Goal: Task Accomplishment & Management: Manage account settings

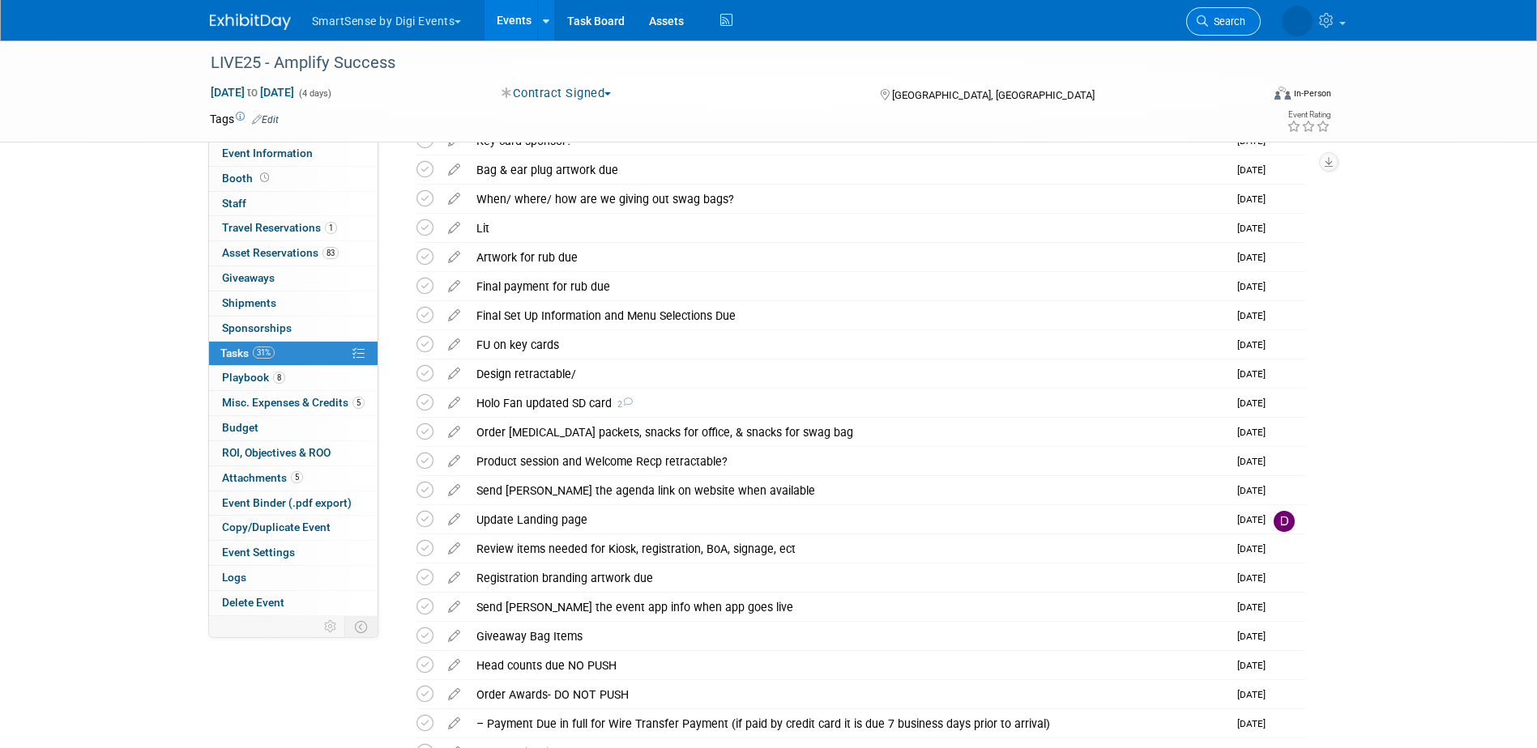
click at [1209, 23] on span "Search" at bounding box center [1226, 21] width 37 height 12
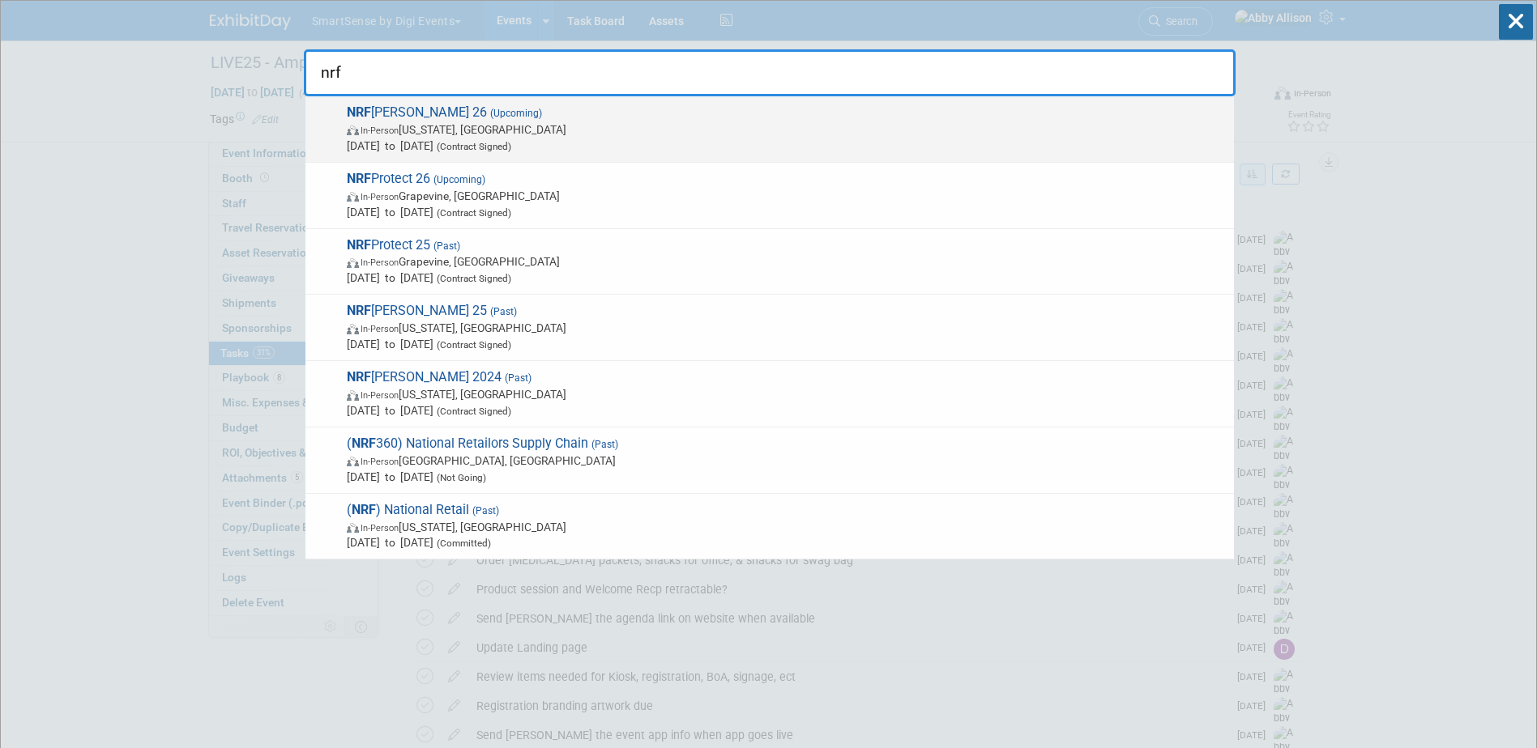
type input "nrf"
click at [449, 122] on span "In-Person New York, NY" at bounding box center [786, 130] width 879 height 16
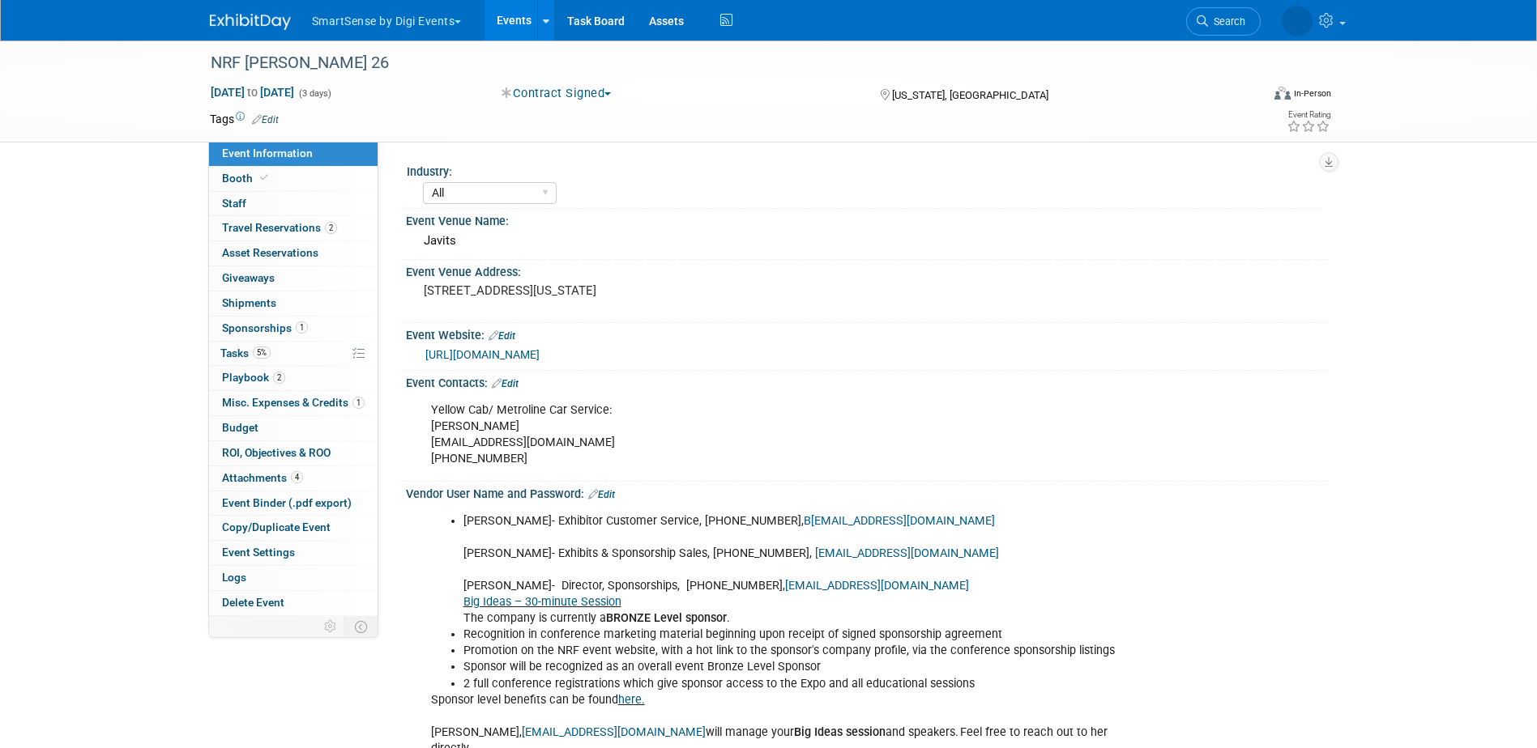
select select "All"
click at [232, 379] on span "Playbook 2" at bounding box center [253, 377] width 63 height 13
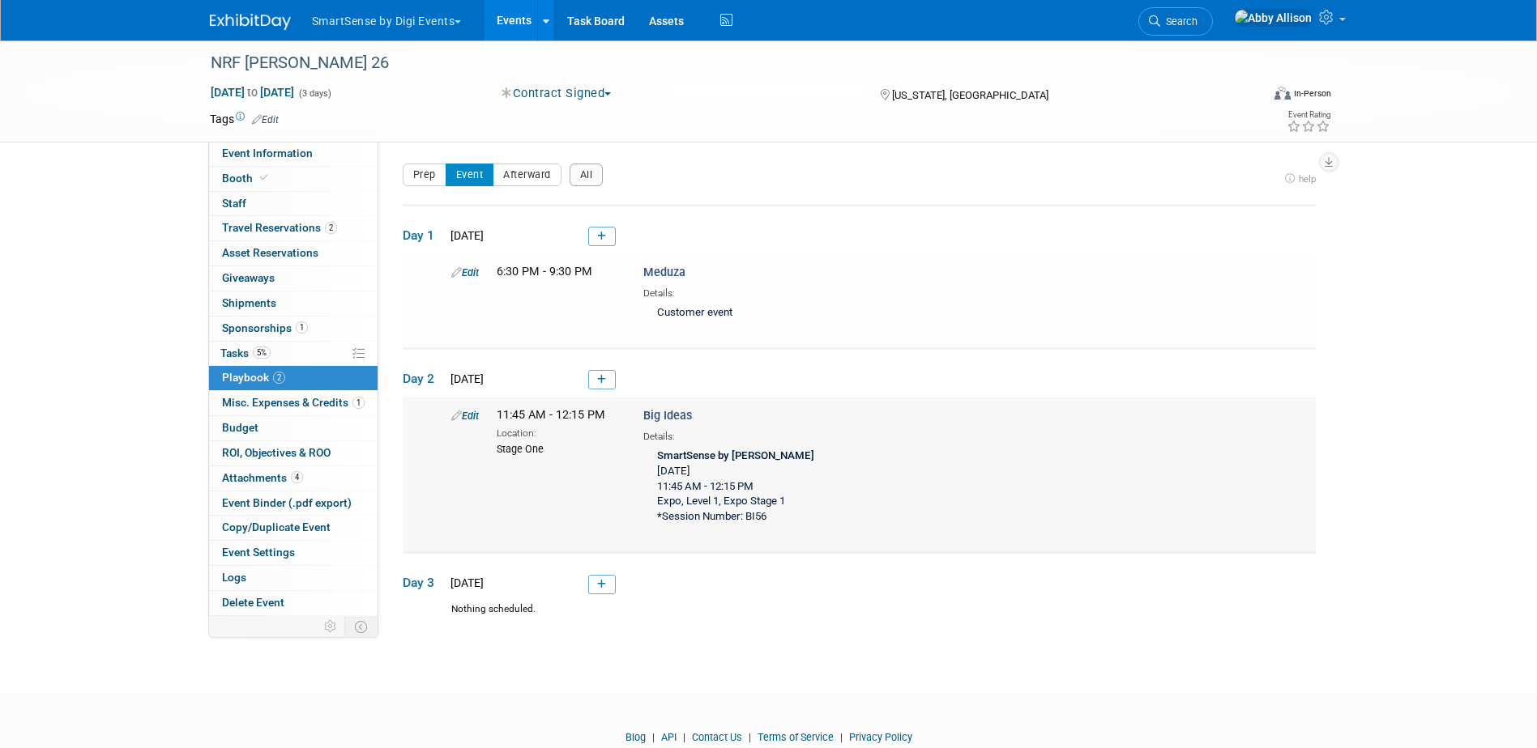
click at [471, 419] on link "Edit" at bounding box center [465, 416] width 28 height 12
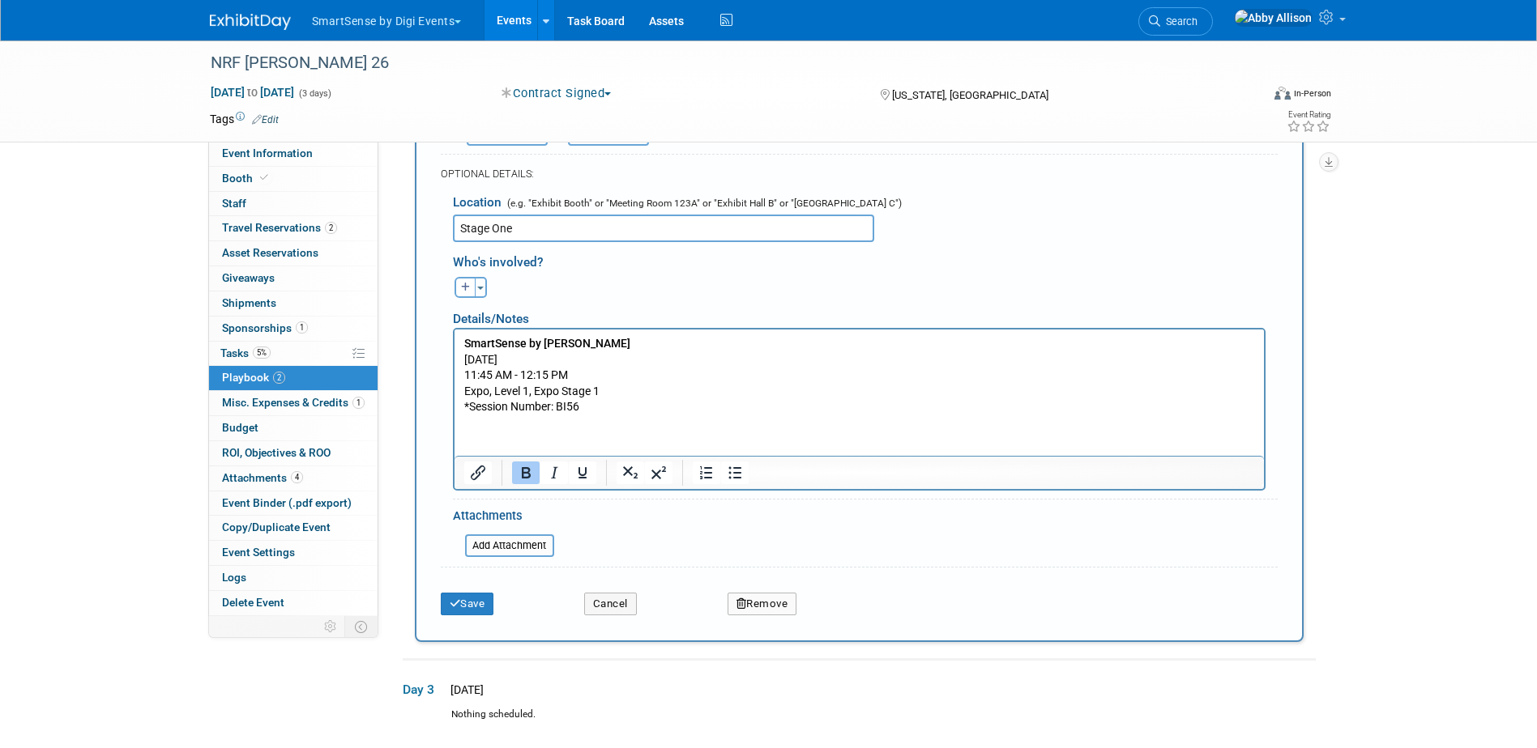
scroll to position [538, 0]
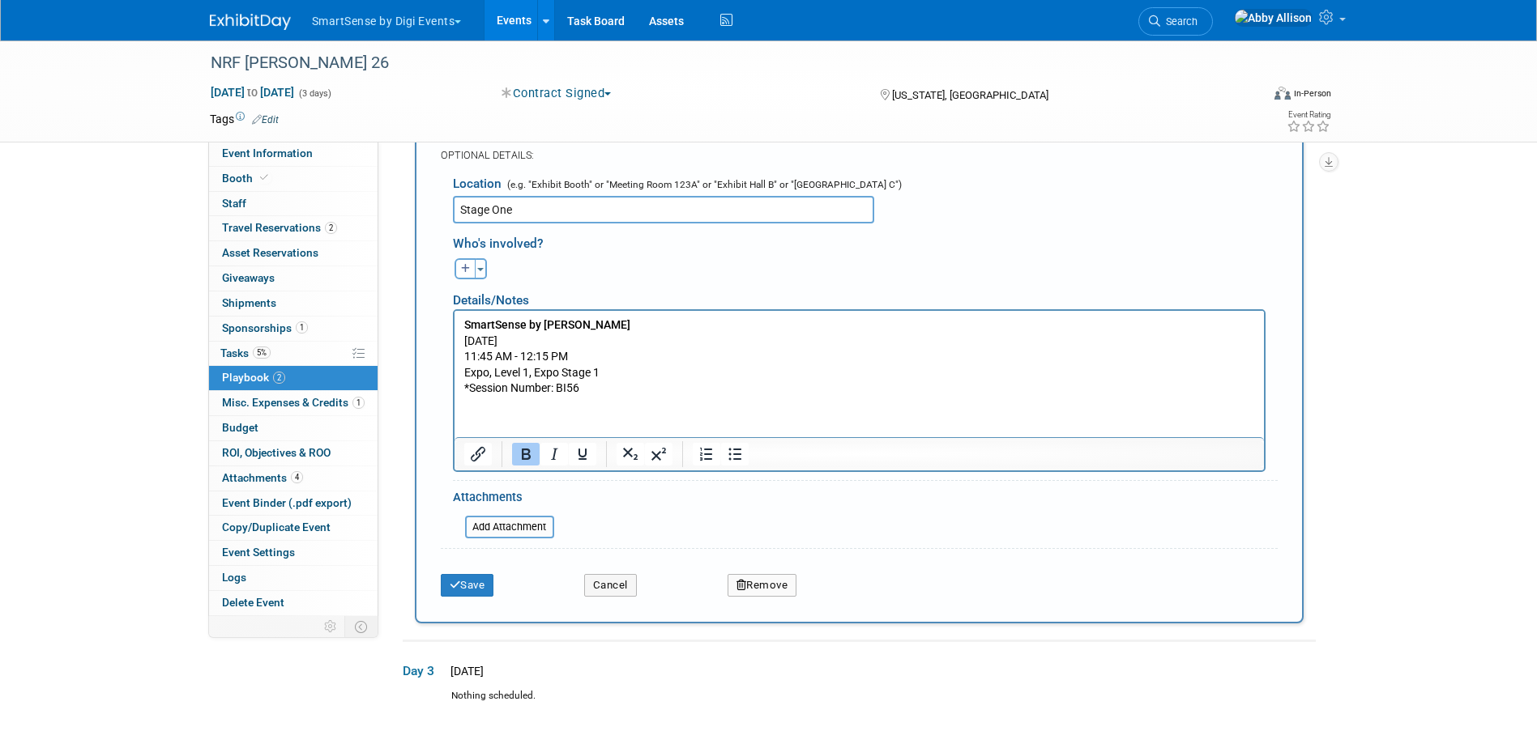
click at [581, 397] on html "SmartSense by Digi [DATE] 11:45 AM - 12:15 PM Expo, Level 1, Expo Stage 1 *Sess…" at bounding box center [858, 354] width 809 height 86
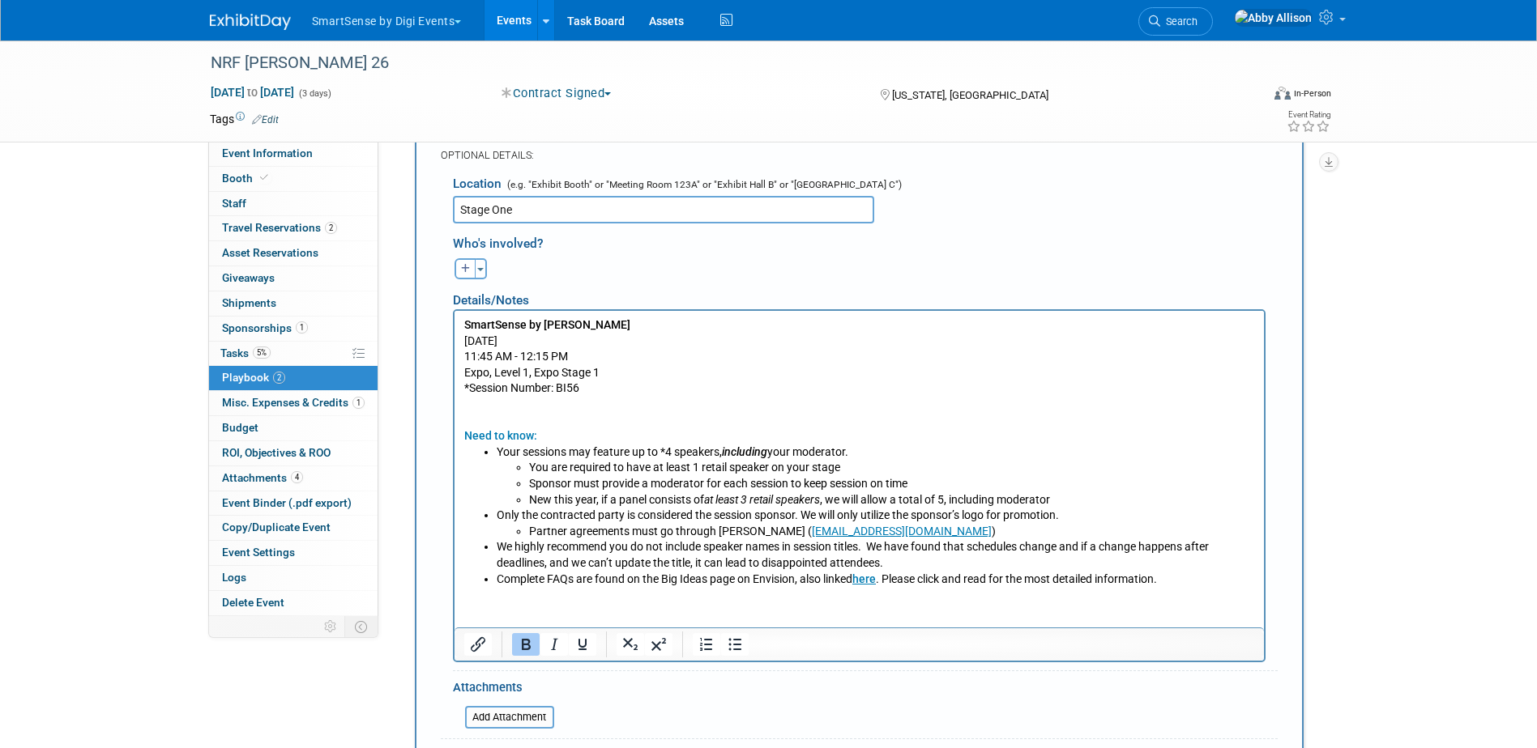
click at [559, 587] on html "SmartSense by Digi [DATE] 11:45 AM - 12:15 PM Expo, Level 1, Expo Stage 1 *Sess…" at bounding box center [858, 449] width 809 height 276
click at [1178, 582] on li "Complete FAQs are found on the Big Ideas page on Envision, also linked here . P…" at bounding box center [875, 580] width 758 height 16
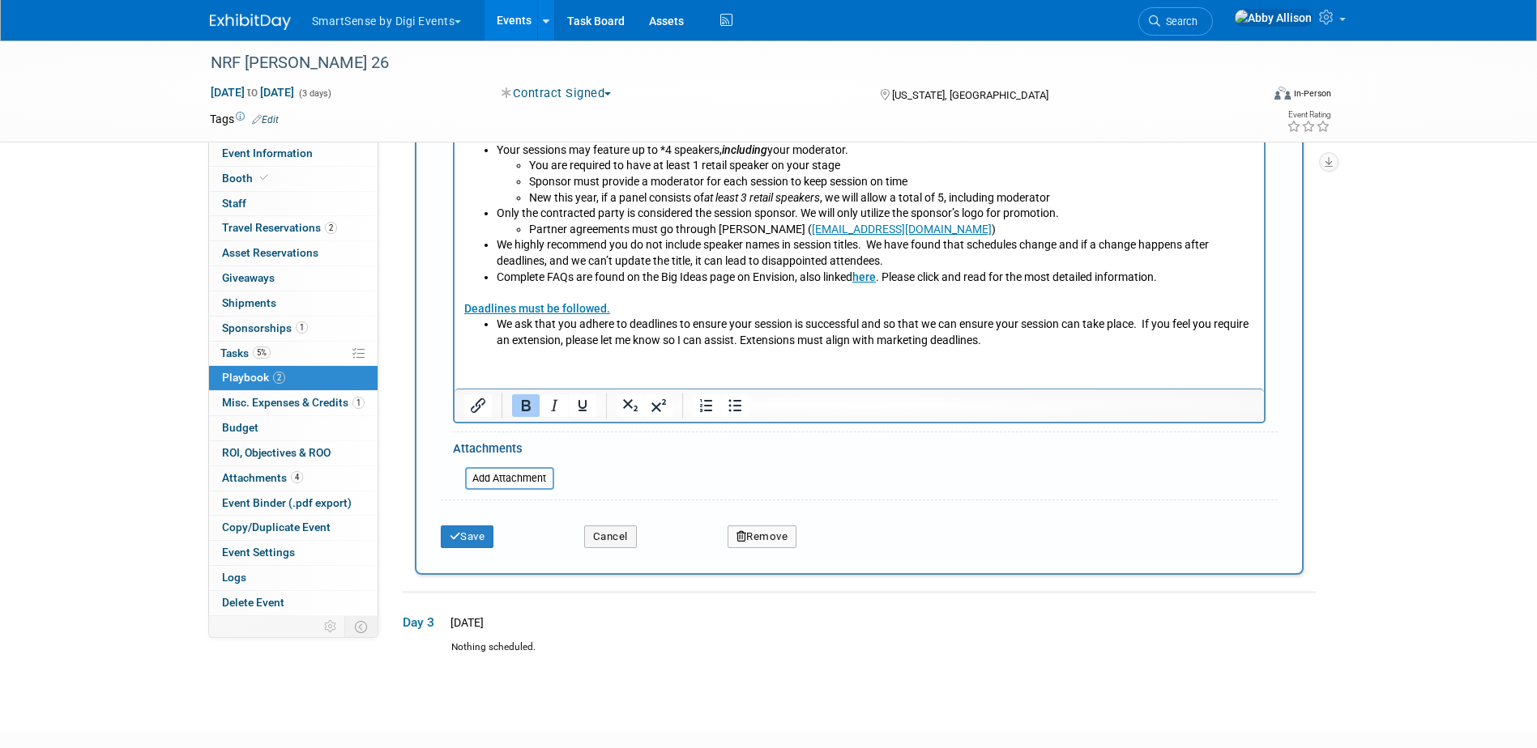
scroll to position [862, 0]
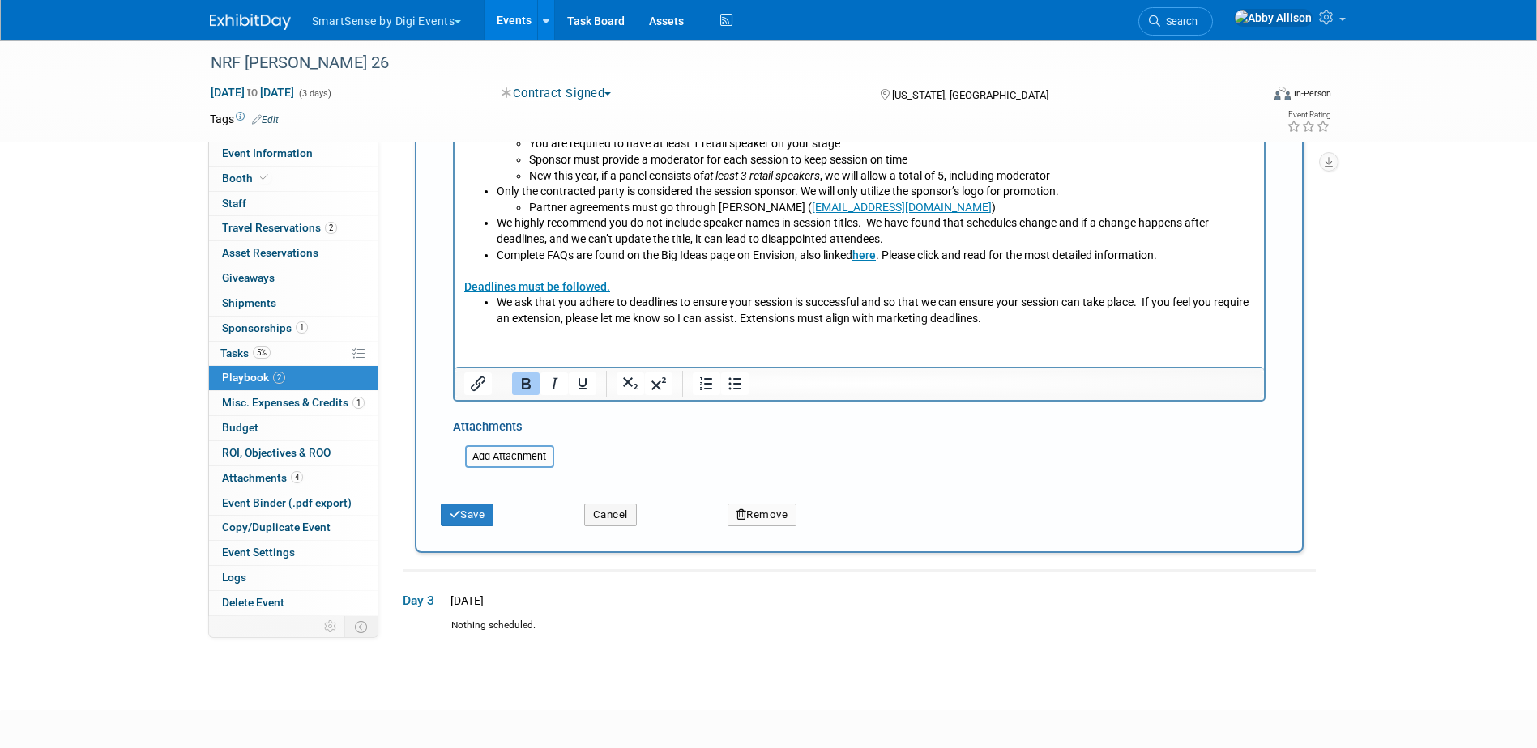
click at [501, 521] on div "Save" at bounding box center [500, 509] width 143 height 33
click at [486, 521] on button "Save" at bounding box center [467, 515] width 53 height 23
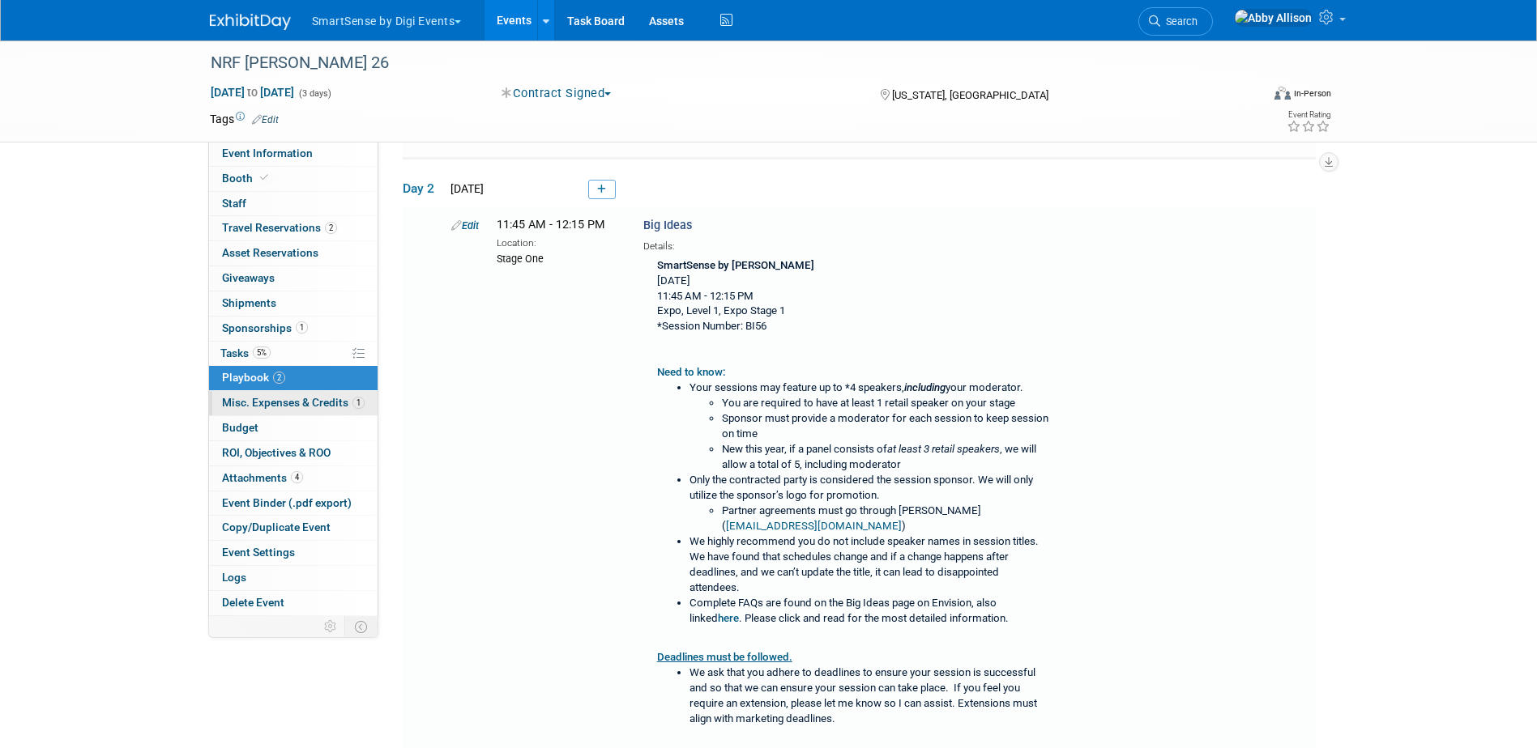
scroll to position [195, 0]
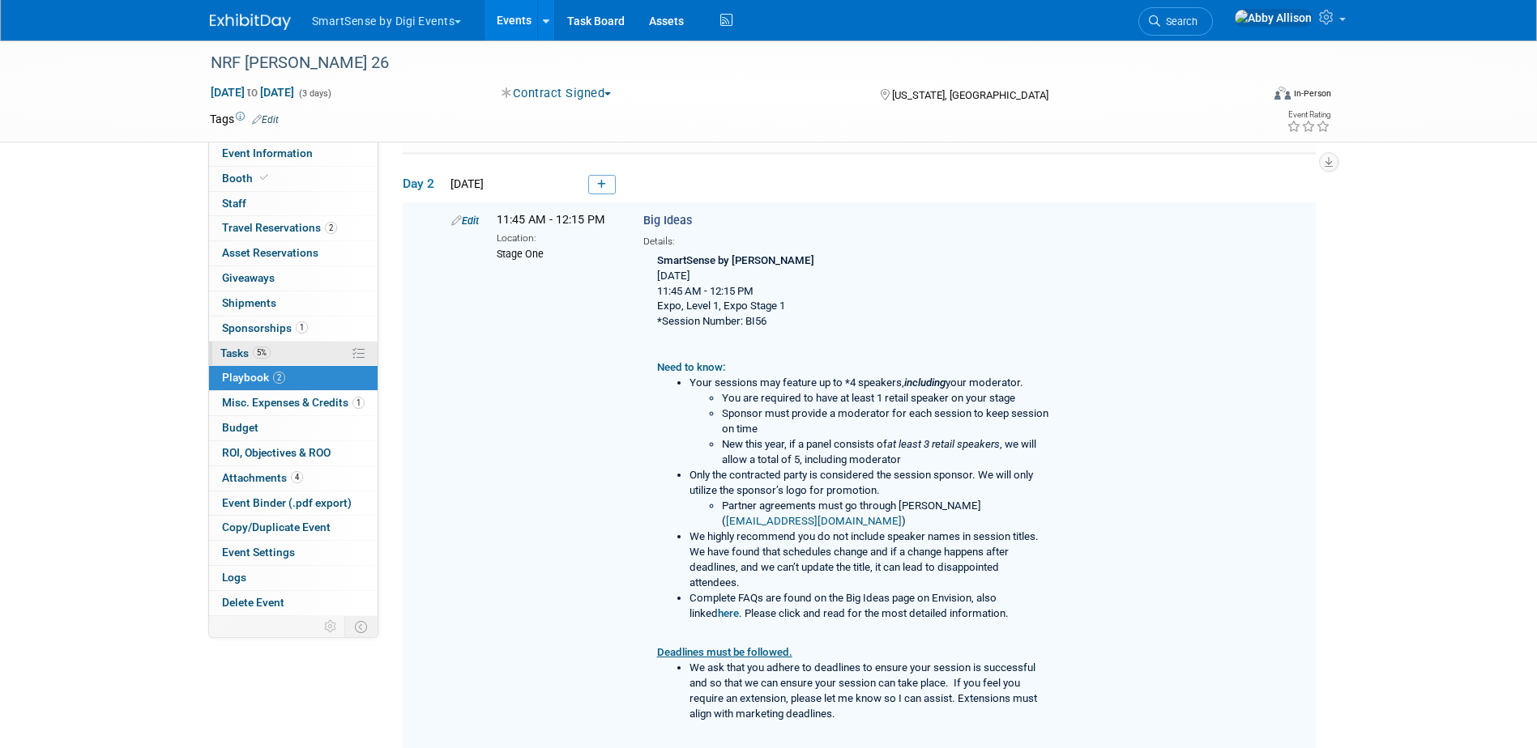
click at [244, 355] on span "Tasks 5%" at bounding box center [245, 353] width 50 height 13
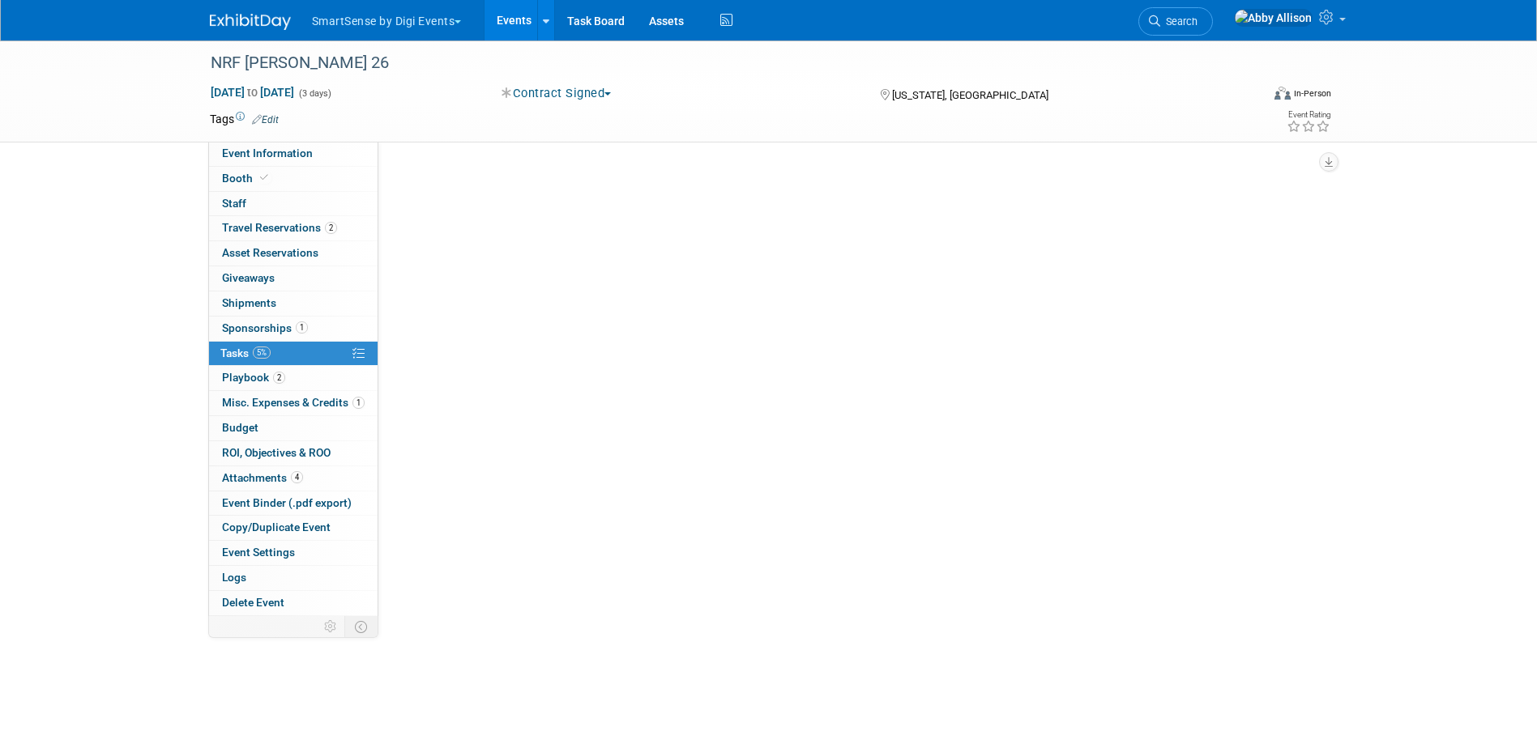
scroll to position [0, 0]
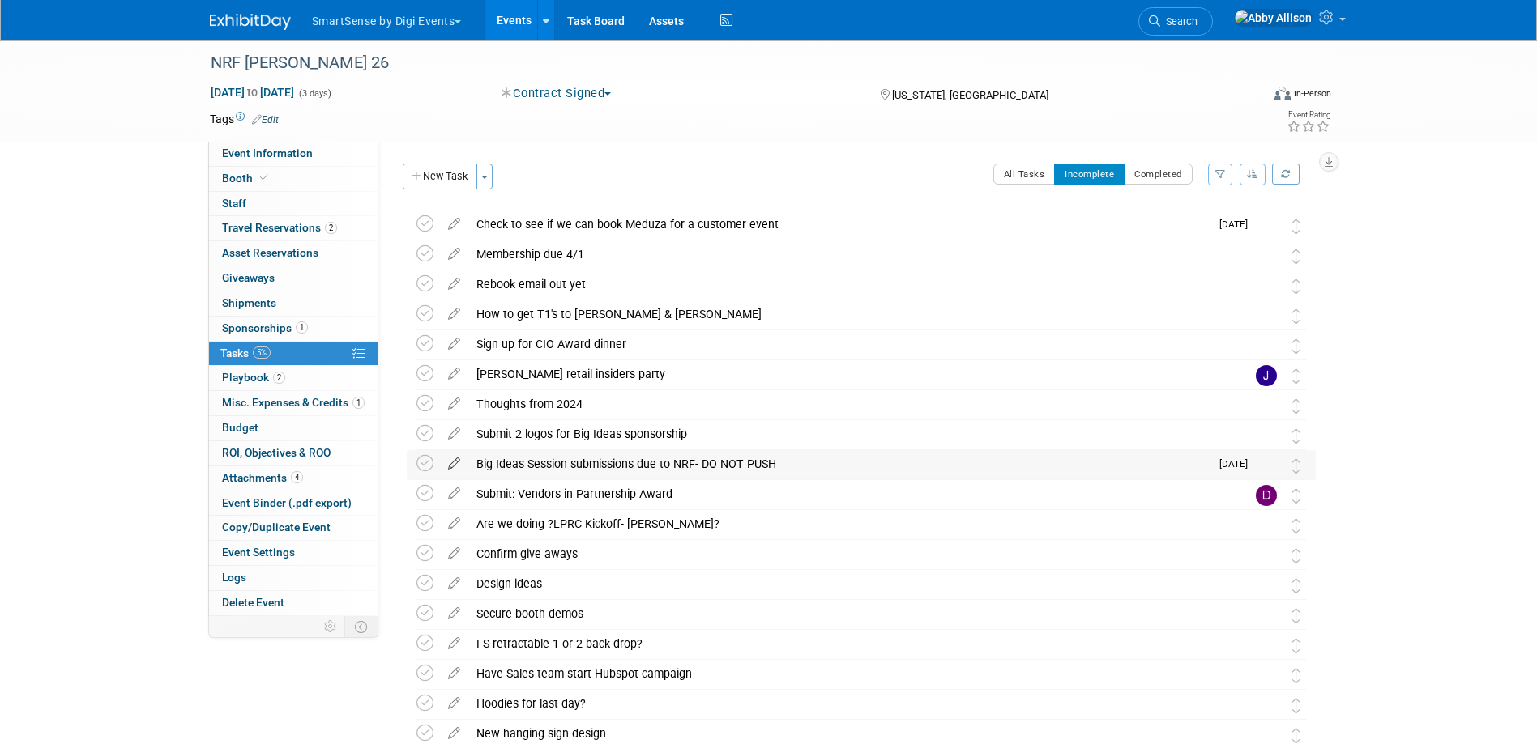
click at [450, 462] on icon at bounding box center [454, 460] width 28 height 20
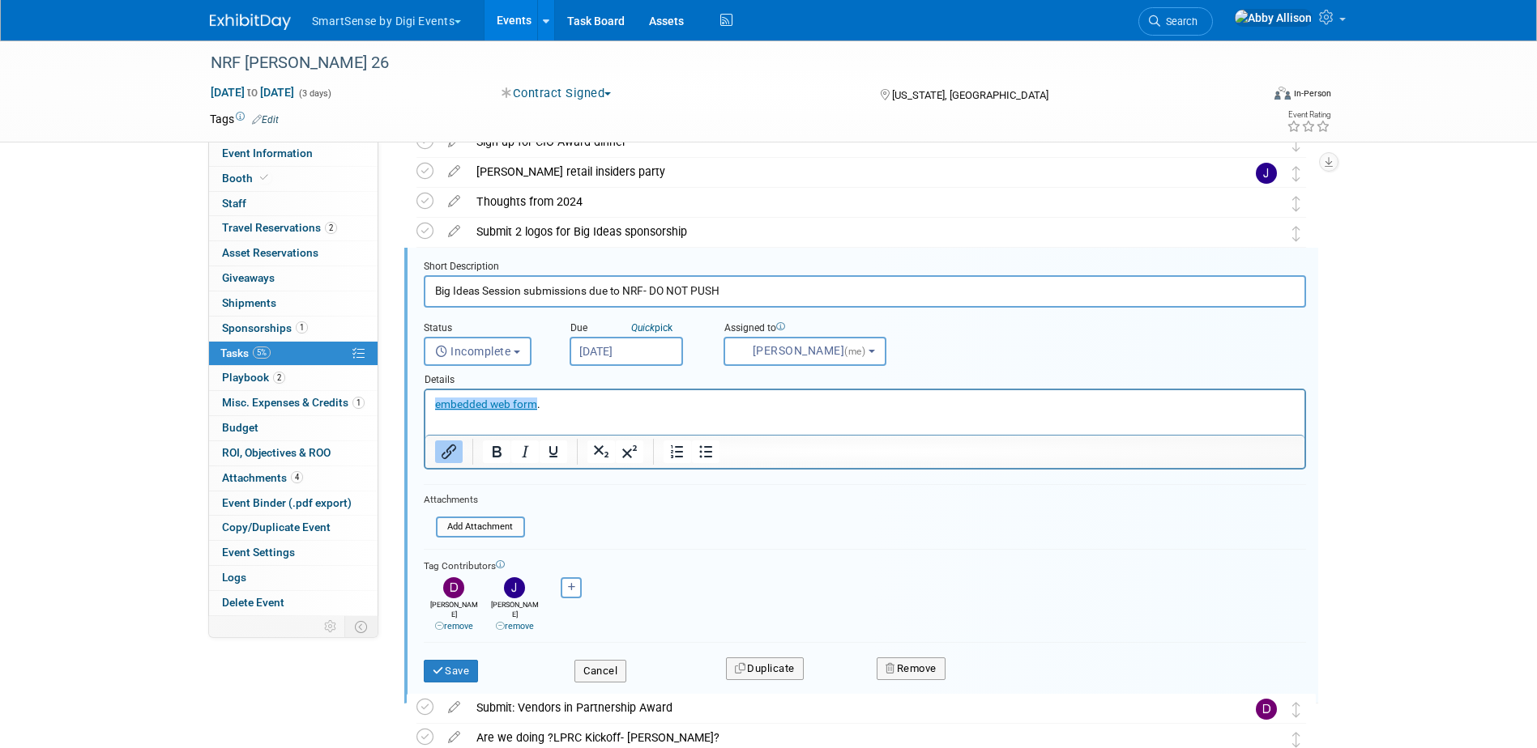
scroll to position [213, 0]
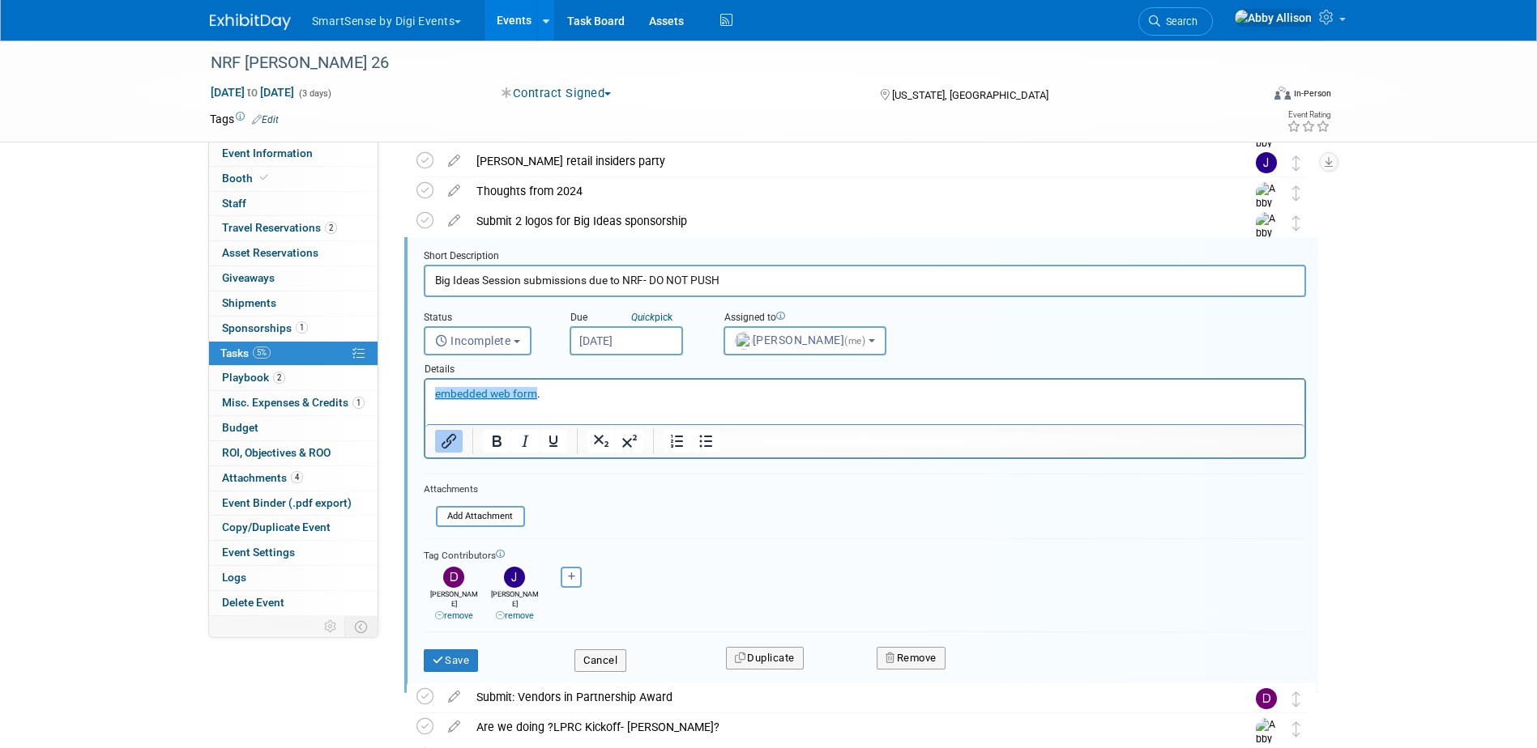
click at [583, 391] on p "﻿embedded web form ." at bounding box center [864, 393] width 860 height 15
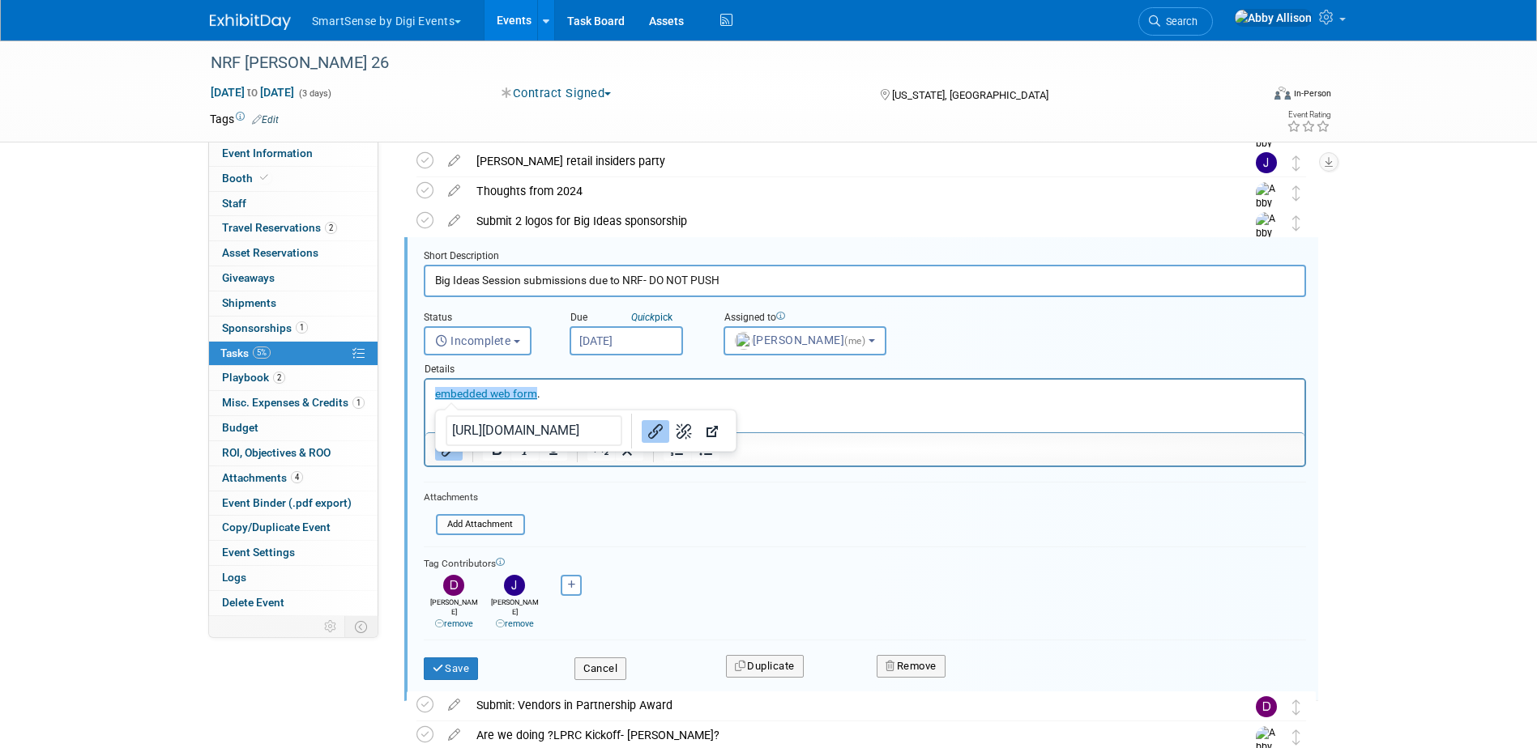
click at [505, 619] on link "remove" at bounding box center [515, 624] width 38 height 11
click at [458, 659] on button "Save" at bounding box center [451, 669] width 55 height 23
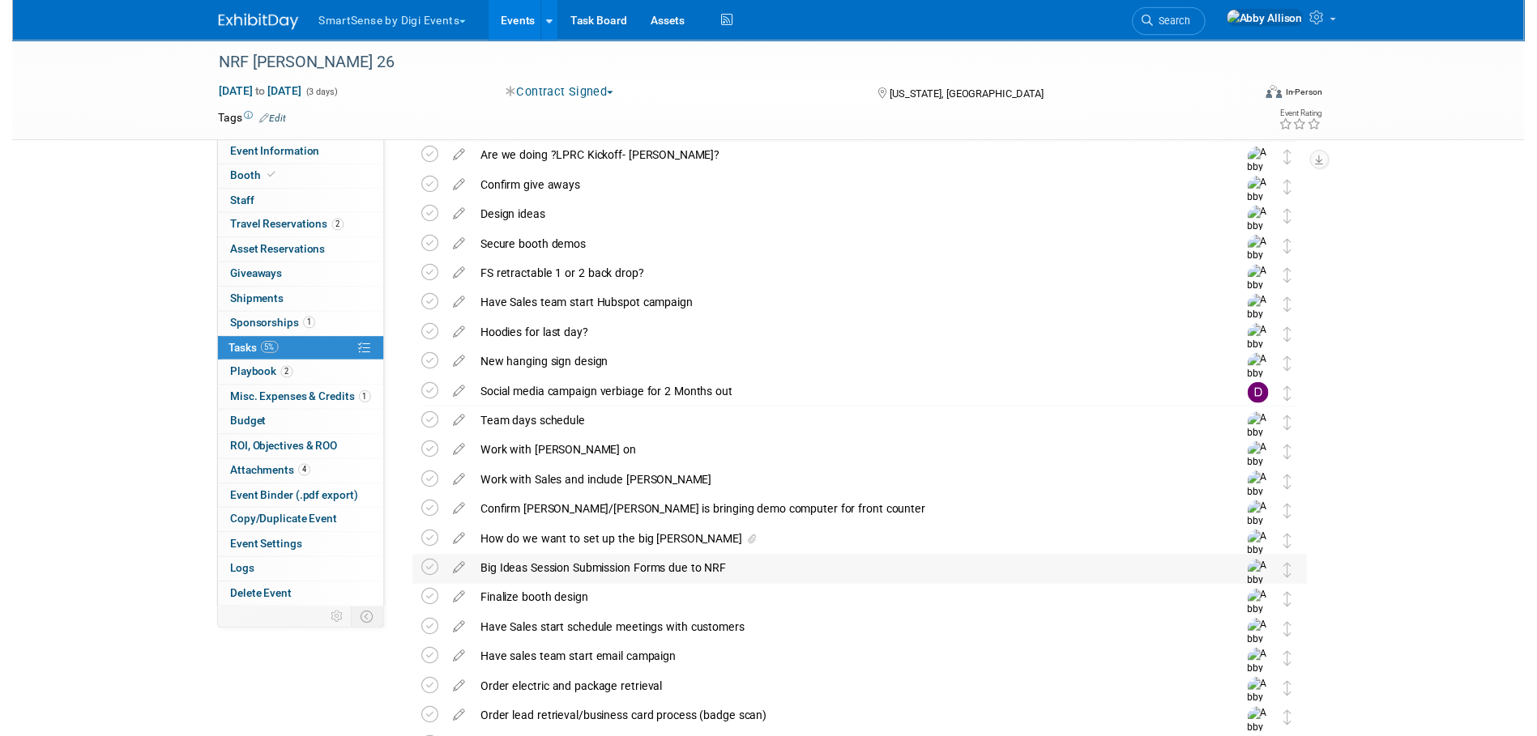
scroll to position [375, 0]
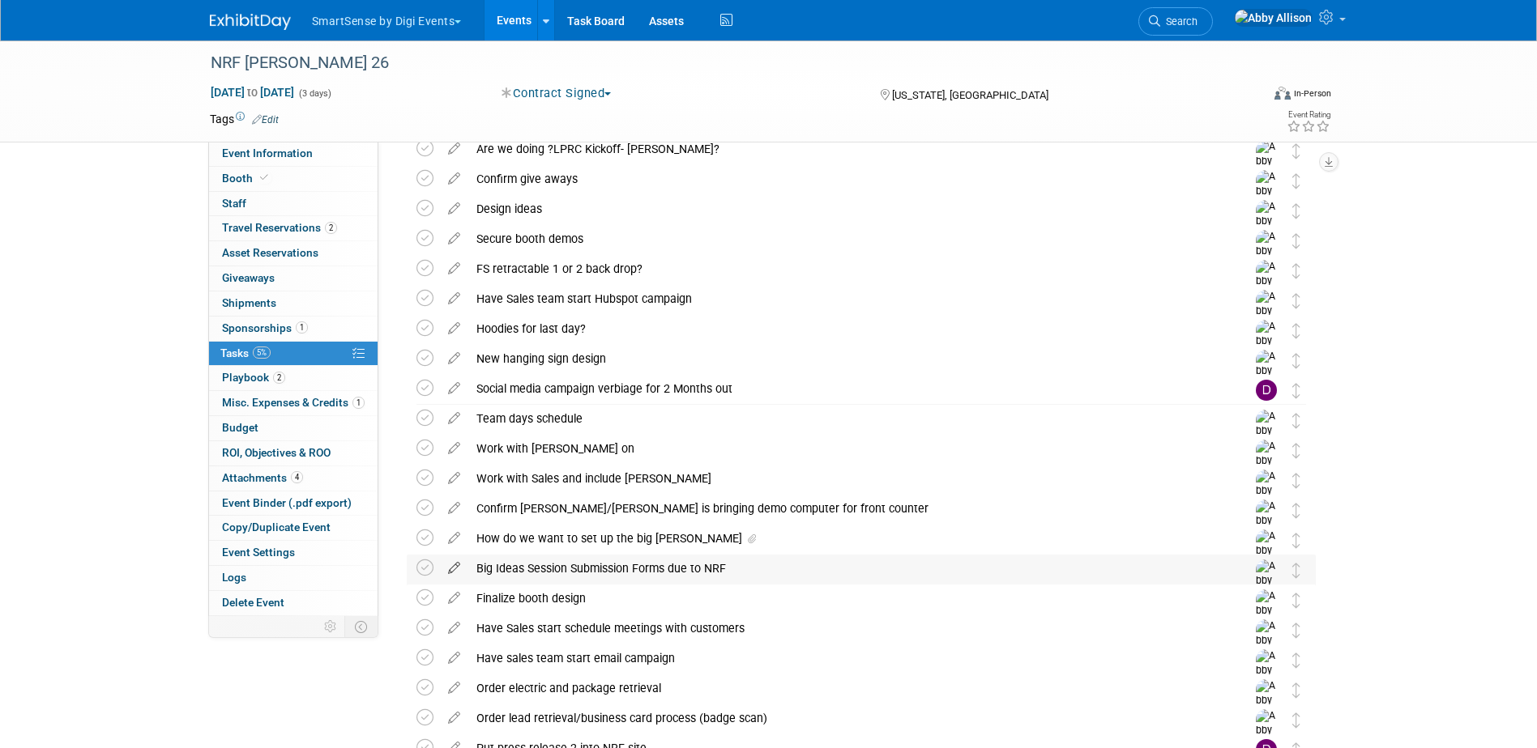
click at [454, 573] on icon at bounding box center [454, 565] width 28 height 20
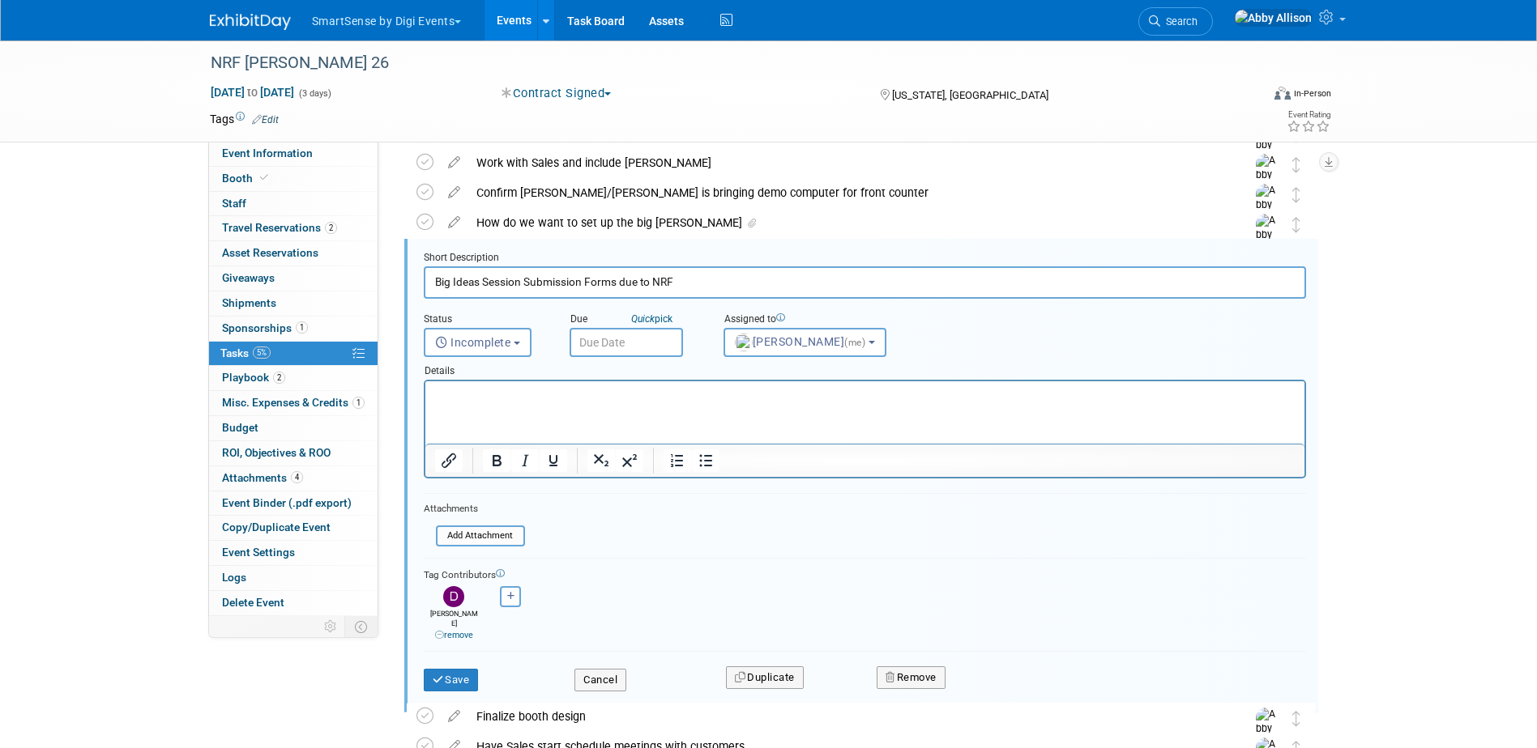
scroll to position [693, 0]
drag, startPoint x: 484, startPoint y: 280, endPoint x: 615, endPoint y: 287, distance: 130.6
click at [615, 287] on input "Big Ideas Session Submission Forms due to NRF" at bounding box center [865, 281] width 882 height 32
click at [533, 284] on input "Big Ideas Session Submission Forms due to NRF" at bounding box center [865, 281] width 882 height 32
click at [527, 281] on input "Big Ideas Session Submission Forms due to NRF" at bounding box center [865, 281] width 882 height 32
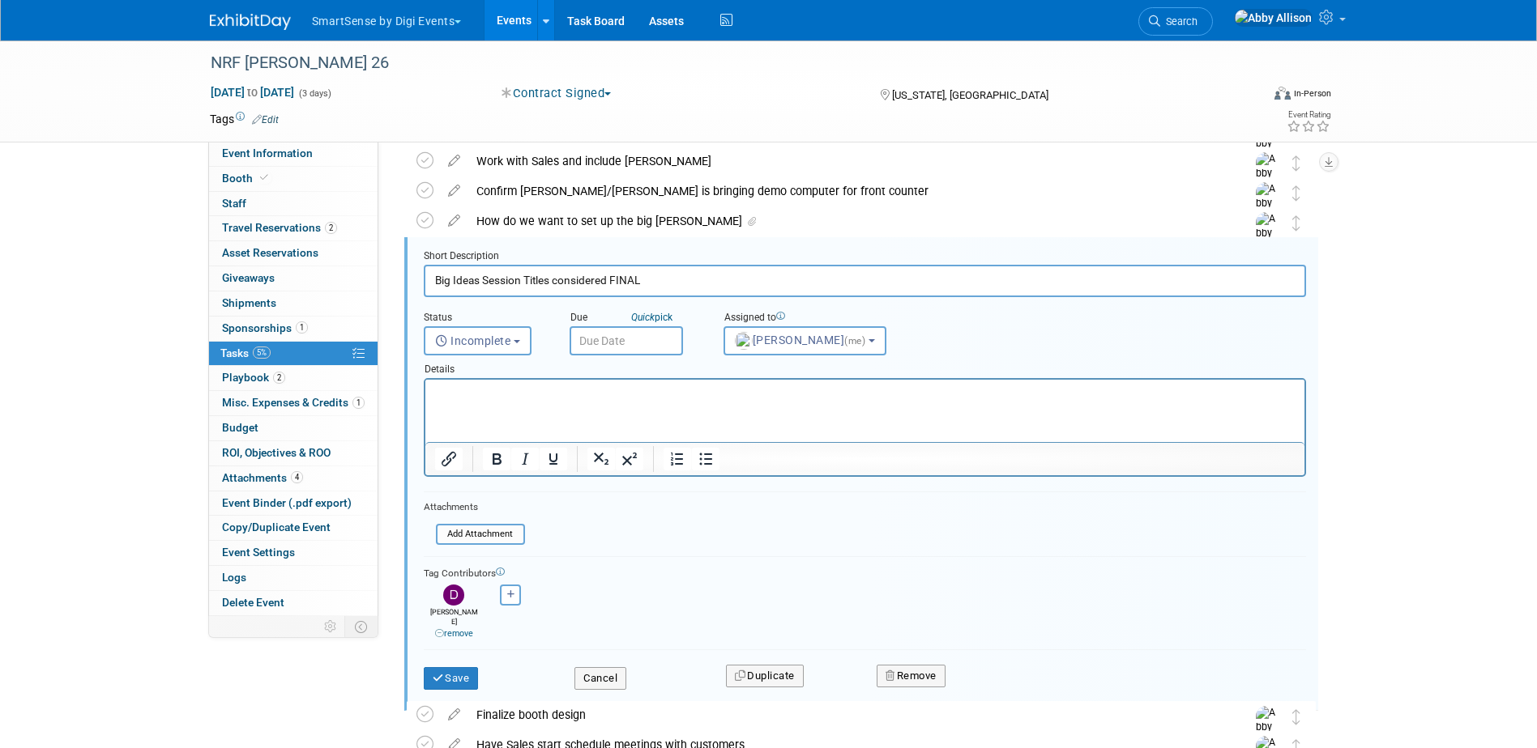
type input "Big Ideas Session Titles considered FINAL"
click at [624, 344] on input "text" at bounding box center [625, 340] width 113 height 29
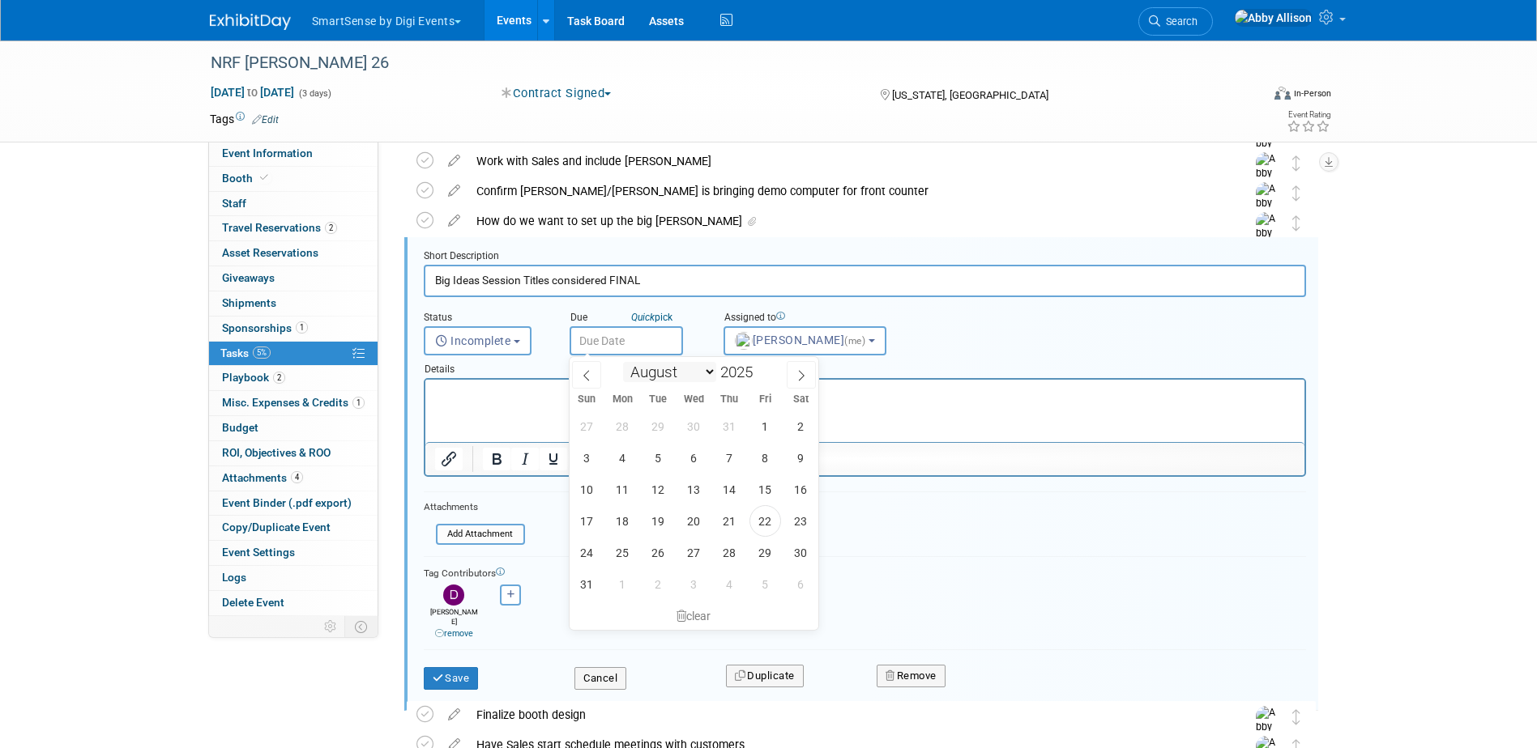
click at [709, 375] on select "January February March April May June July August September October November De…" at bounding box center [669, 372] width 93 height 20
select select "10"
click at [623, 362] on select "January February March April May June July August September October November De…" at bounding box center [669, 372] width 93 height 20
click at [655, 518] on span "18" at bounding box center [658, 521] width 32 height 32
type input "[DATE]"
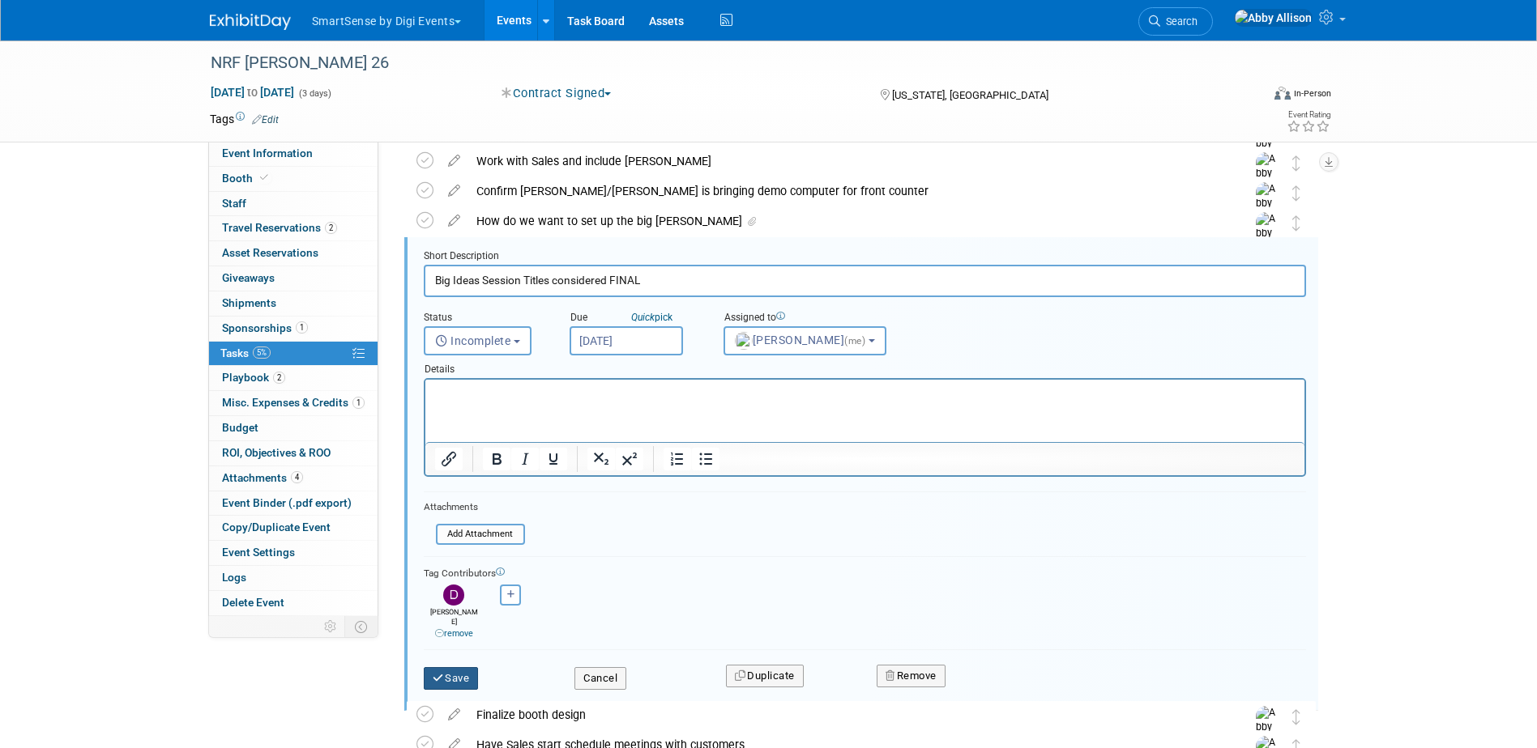
click at [450, 676] on button "Save" at bounding box center [451, 678] width 55 height 23
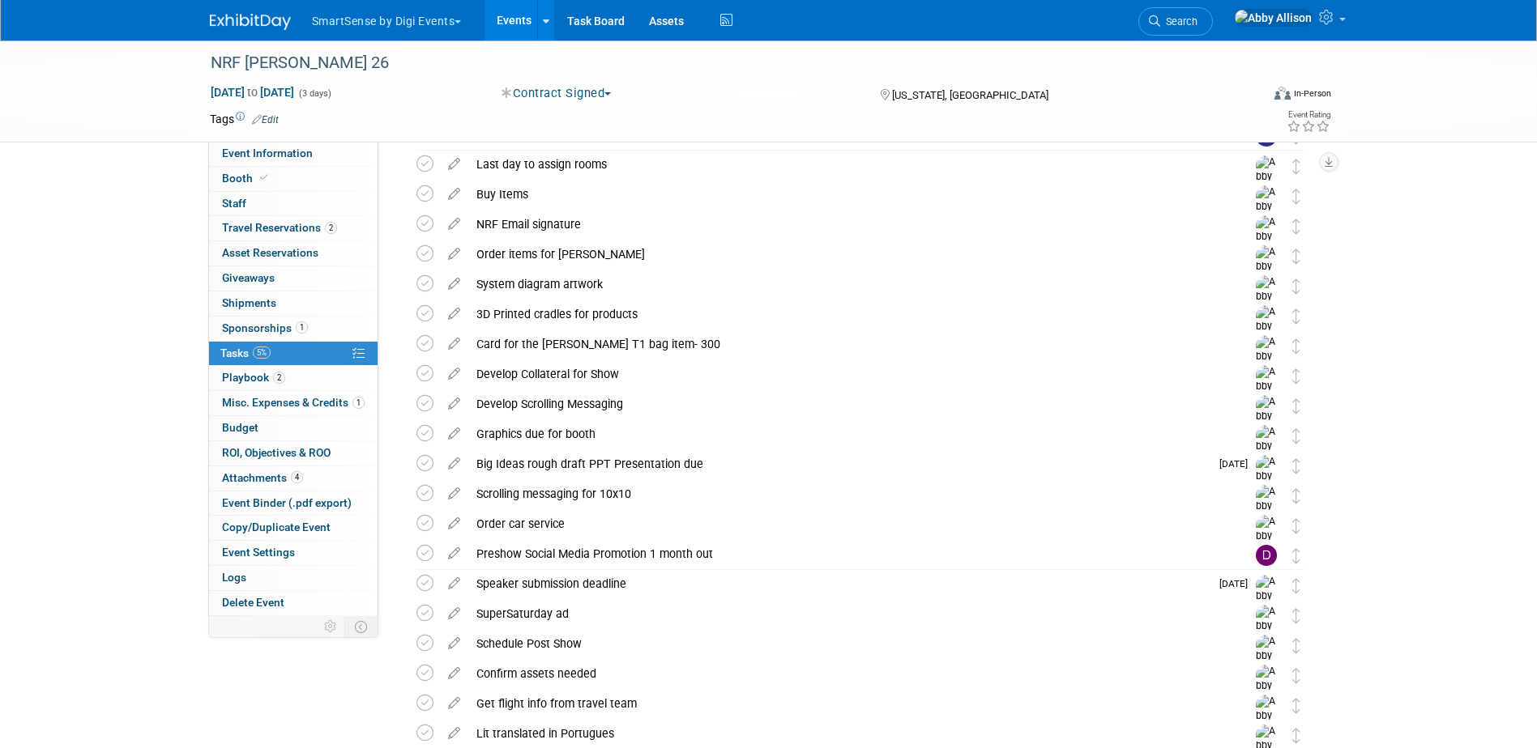
scroll to position [1260, 0]
click at [450, 463] on icon at bounding box center [454, 460] width 28 height 20
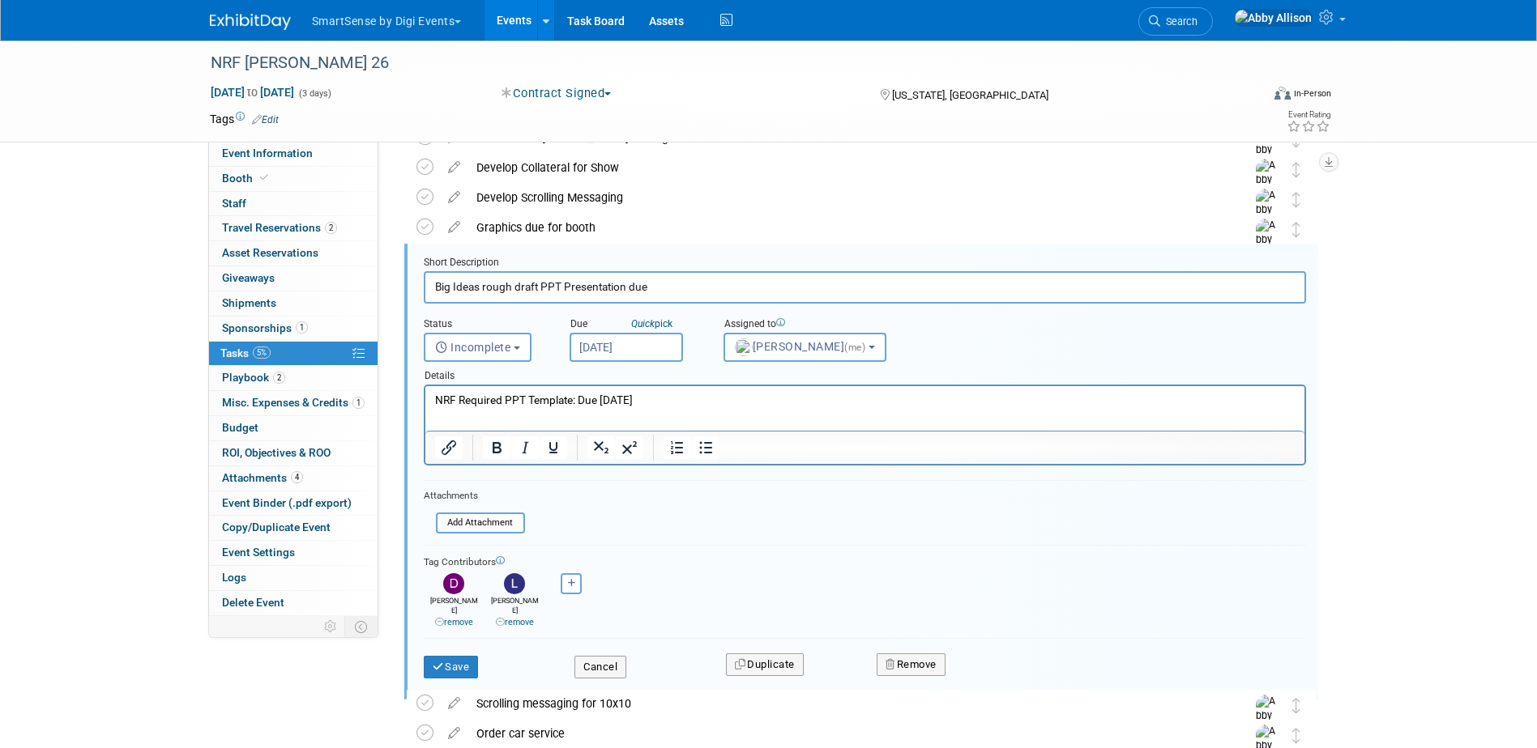
scroll to position [1472, 0]
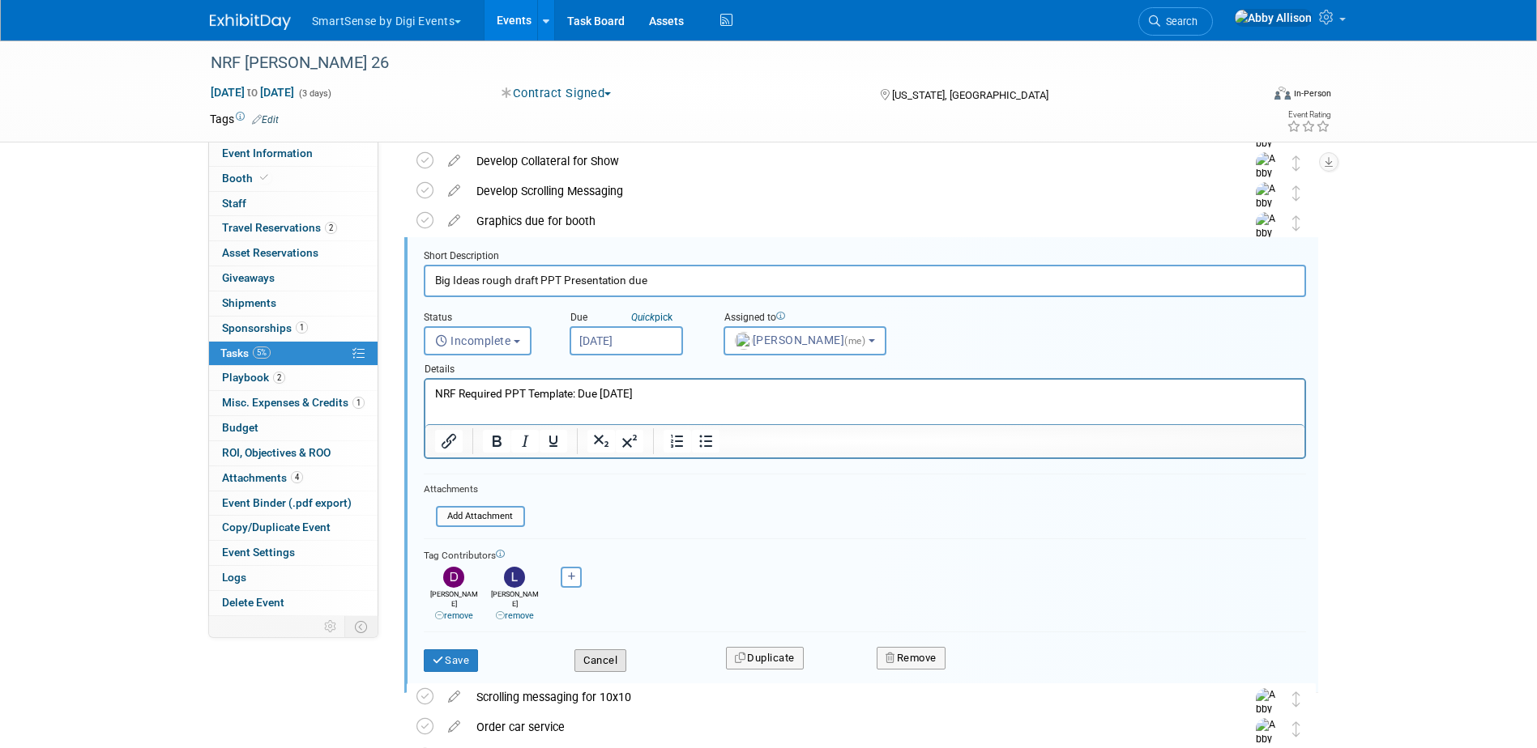
click at [612, 655] on button "Cancel" at bounding box center [600, 661] width 52 height 23
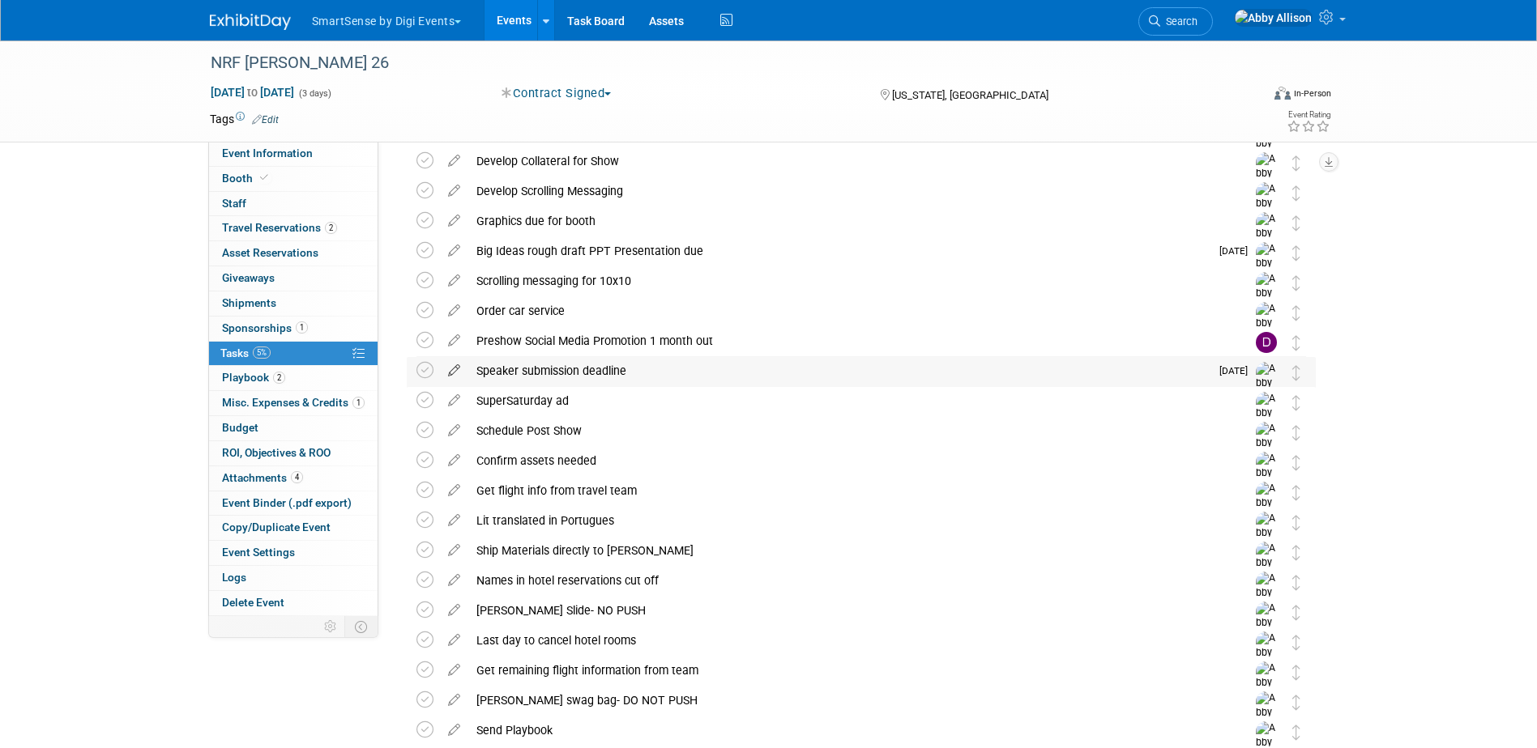
click at [449, 371] on icon at bounding box center [454, 367] width 28 height 20
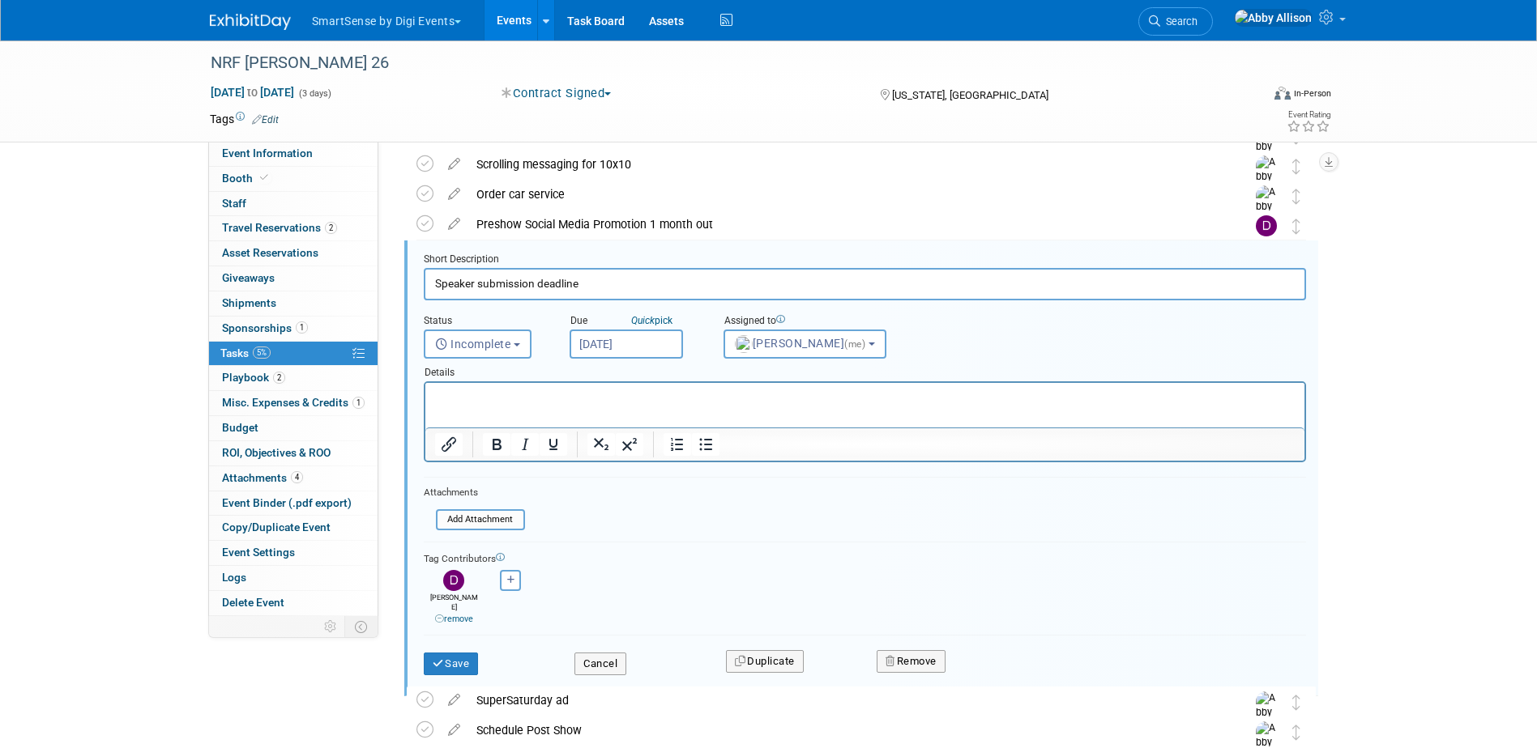
scroll to position [1592, 0]
click at [600, 656] on button "Cancel" at bounding box center [600, 661] width 52 height 23
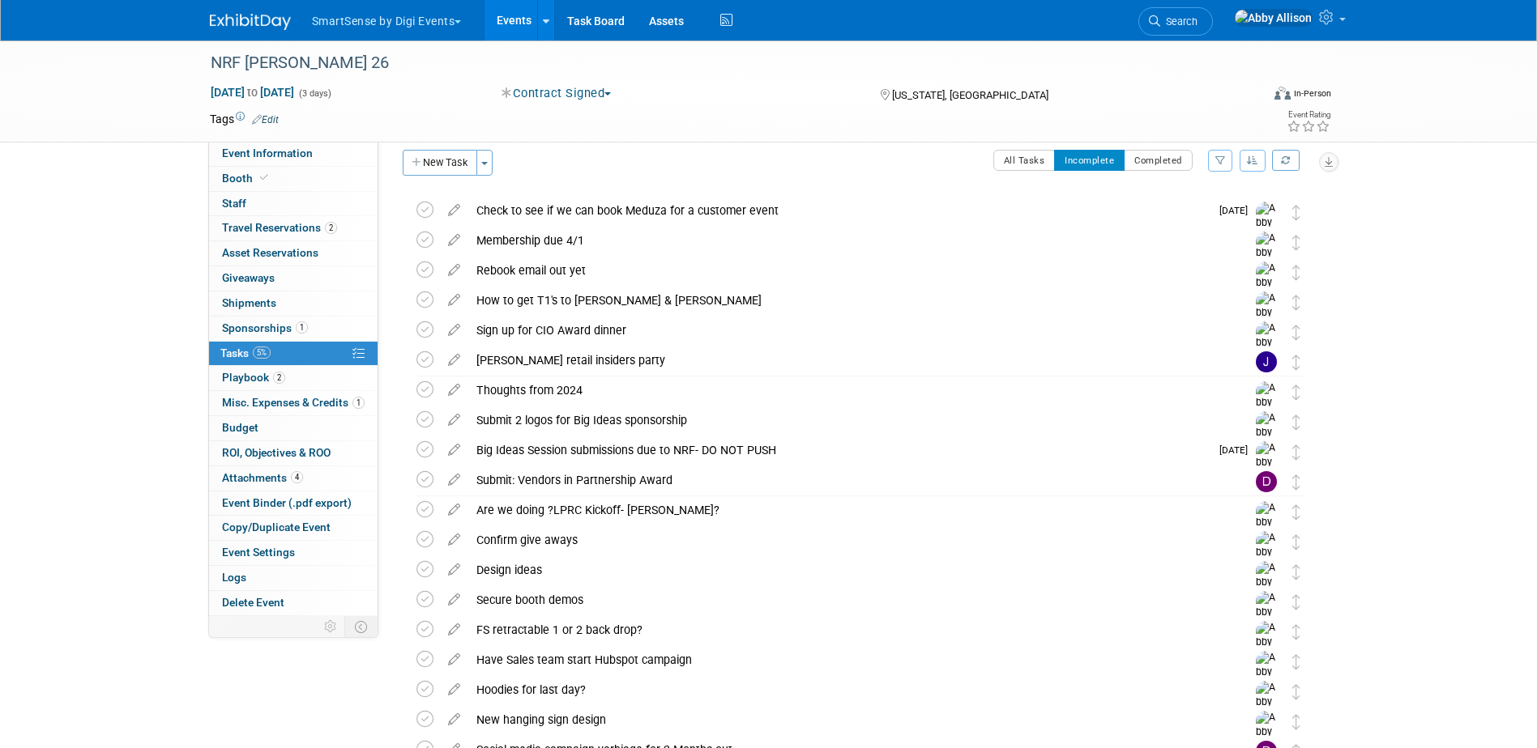
scroll to position [0, 0]
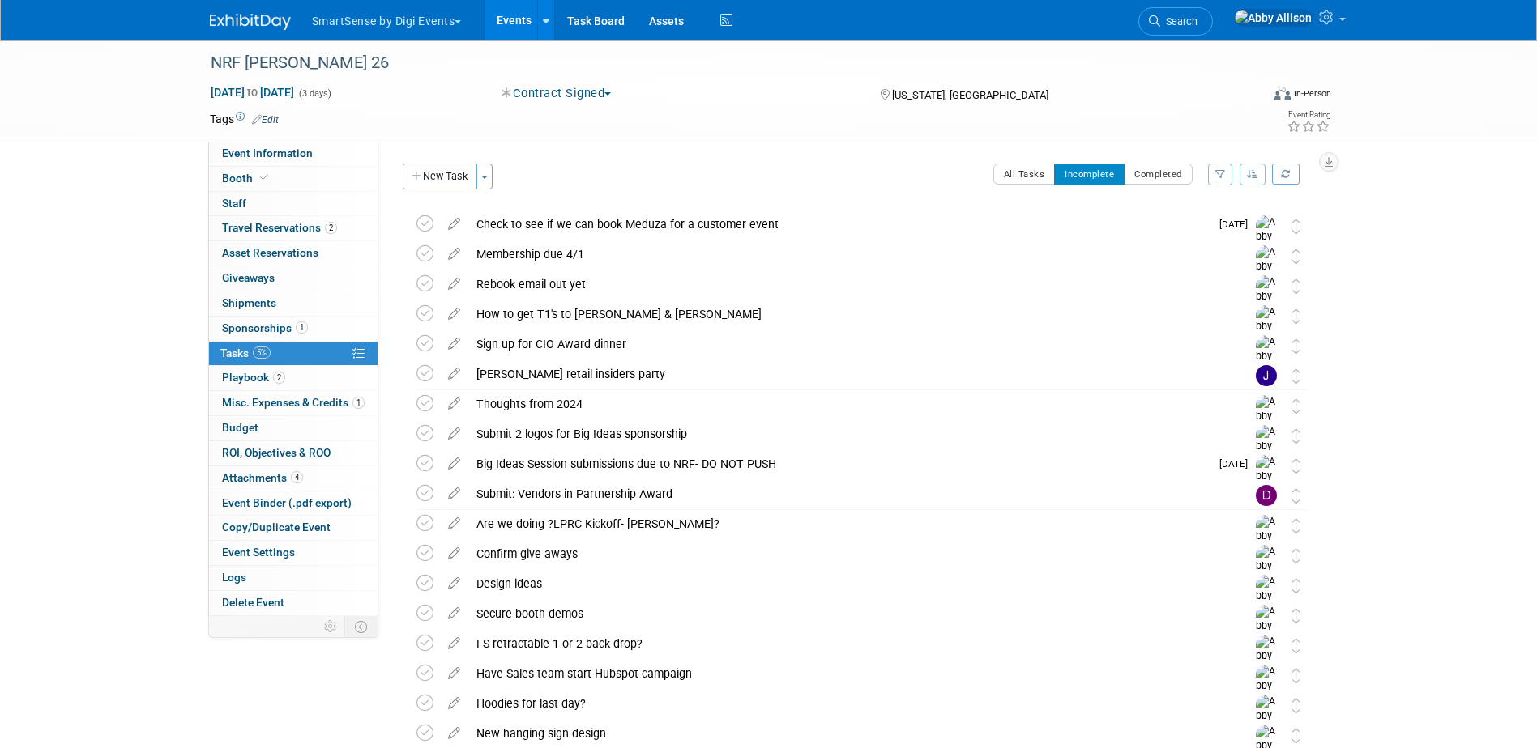
click at [1258, 173] on button "button" at bounding box center [1252, 175] width 26 height 22
click at [1187, 249] on link "By Due Date" at bounding box center [1207, 248] width 116 height 23
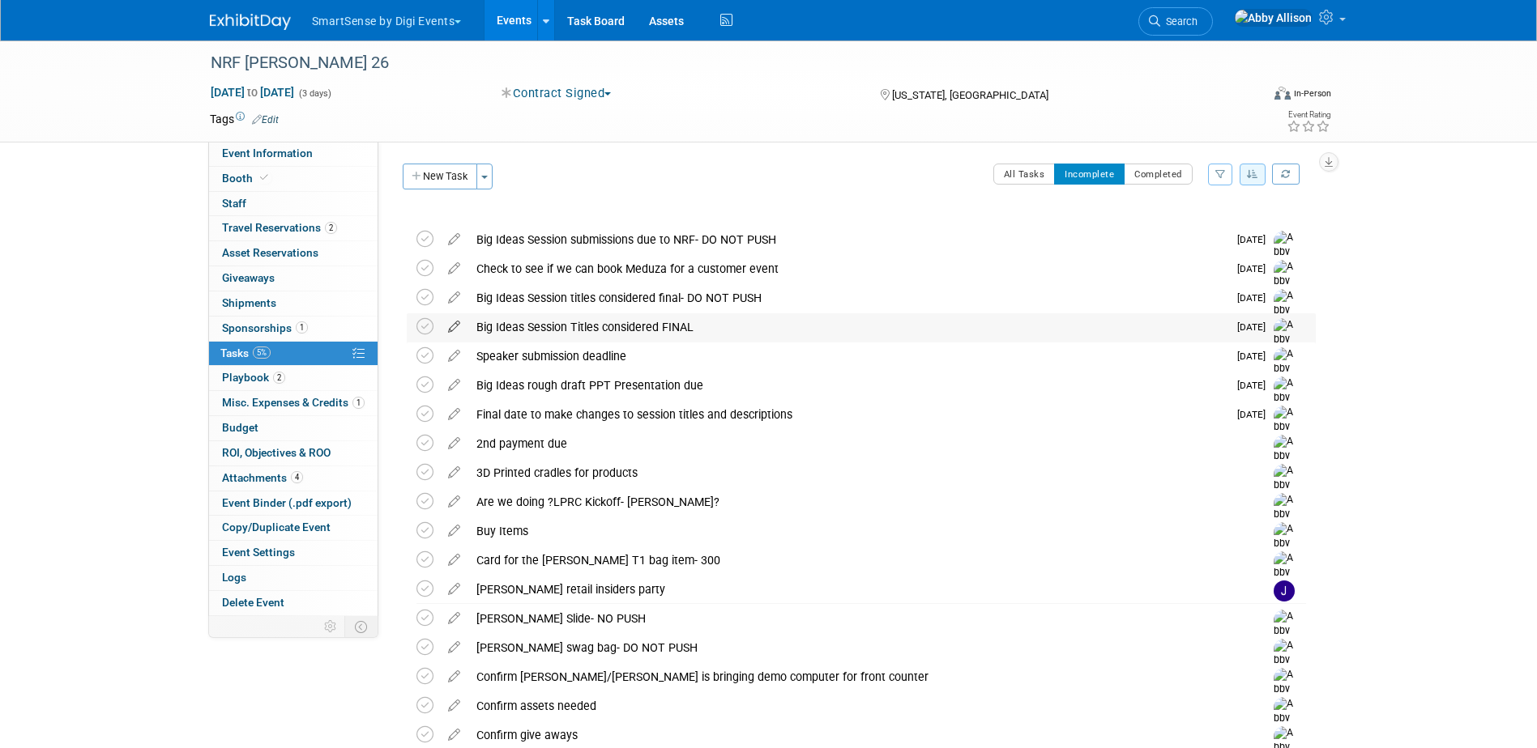
click at [456, 325] on icon at bounding box center [454, 323] width 28 height 20
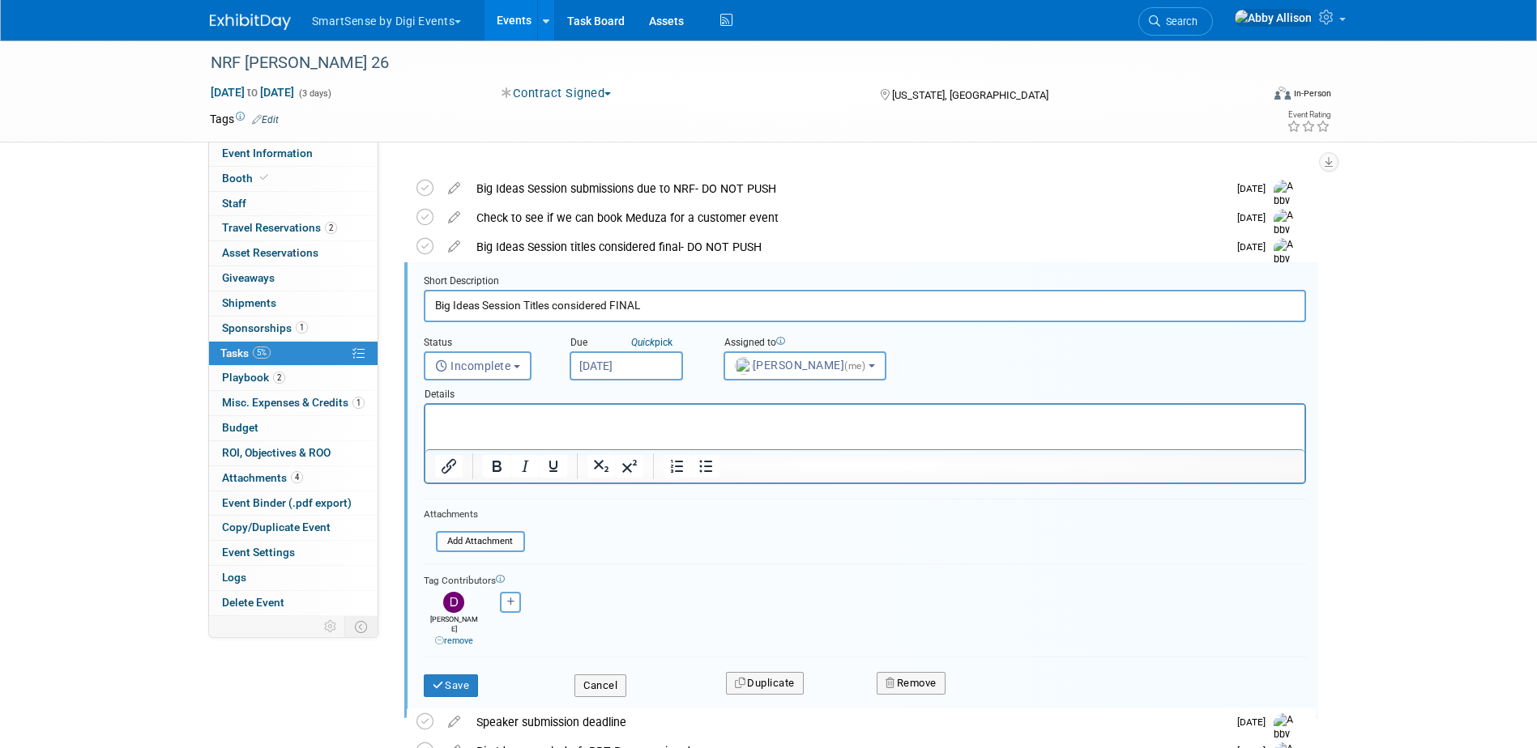
scroll to position [76, 0]
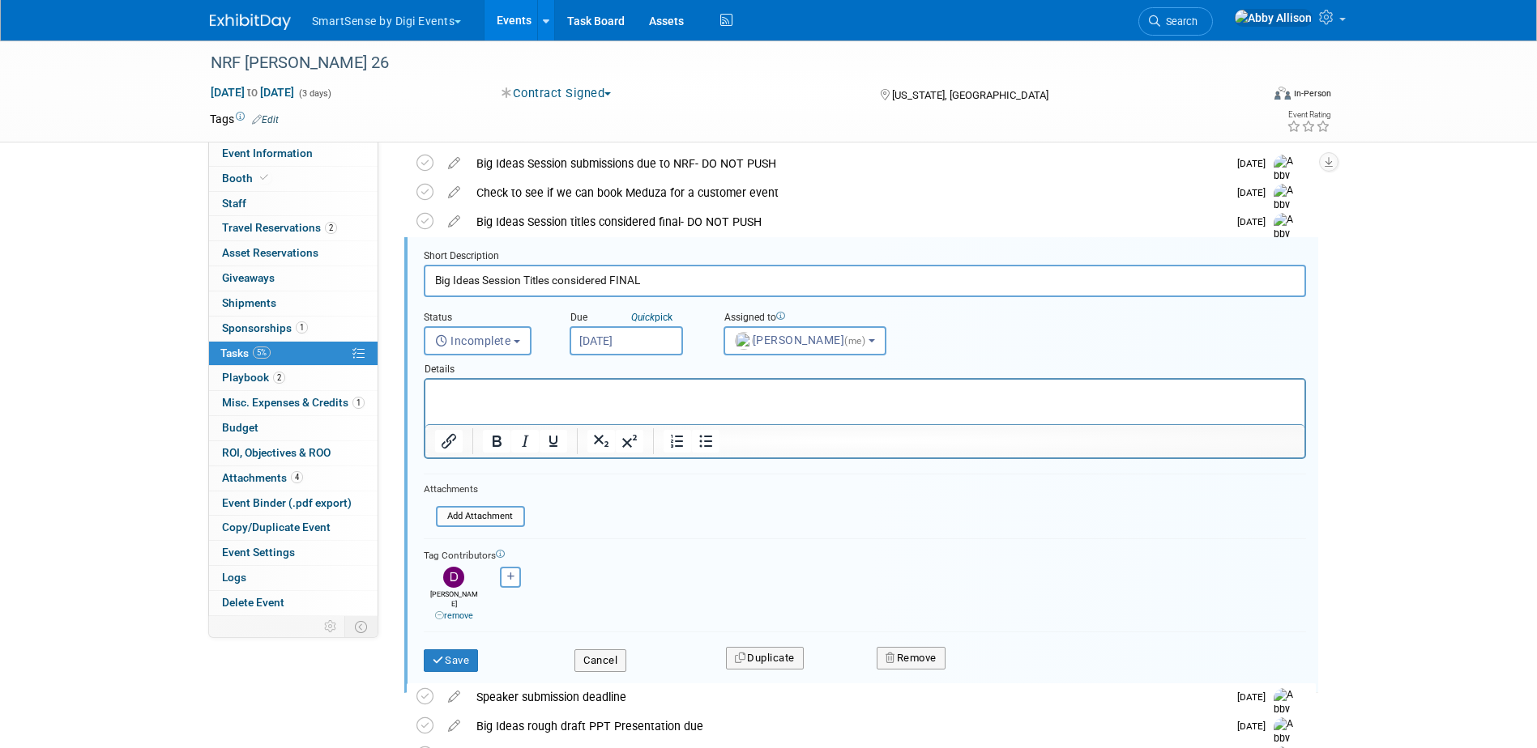
drag, startPoint x: 641, startPoint y: 279, endPoint x: 522, endPoint y: 292, distance: 119.0
click at [522, 292] on input "Big Ideas Session Titles considered FINAL" at bounding box center [865, 281] width 882 height 32
paste input "Speaker submission OPENS"
type input "Big Ideas Session Speaker submission OPENS"
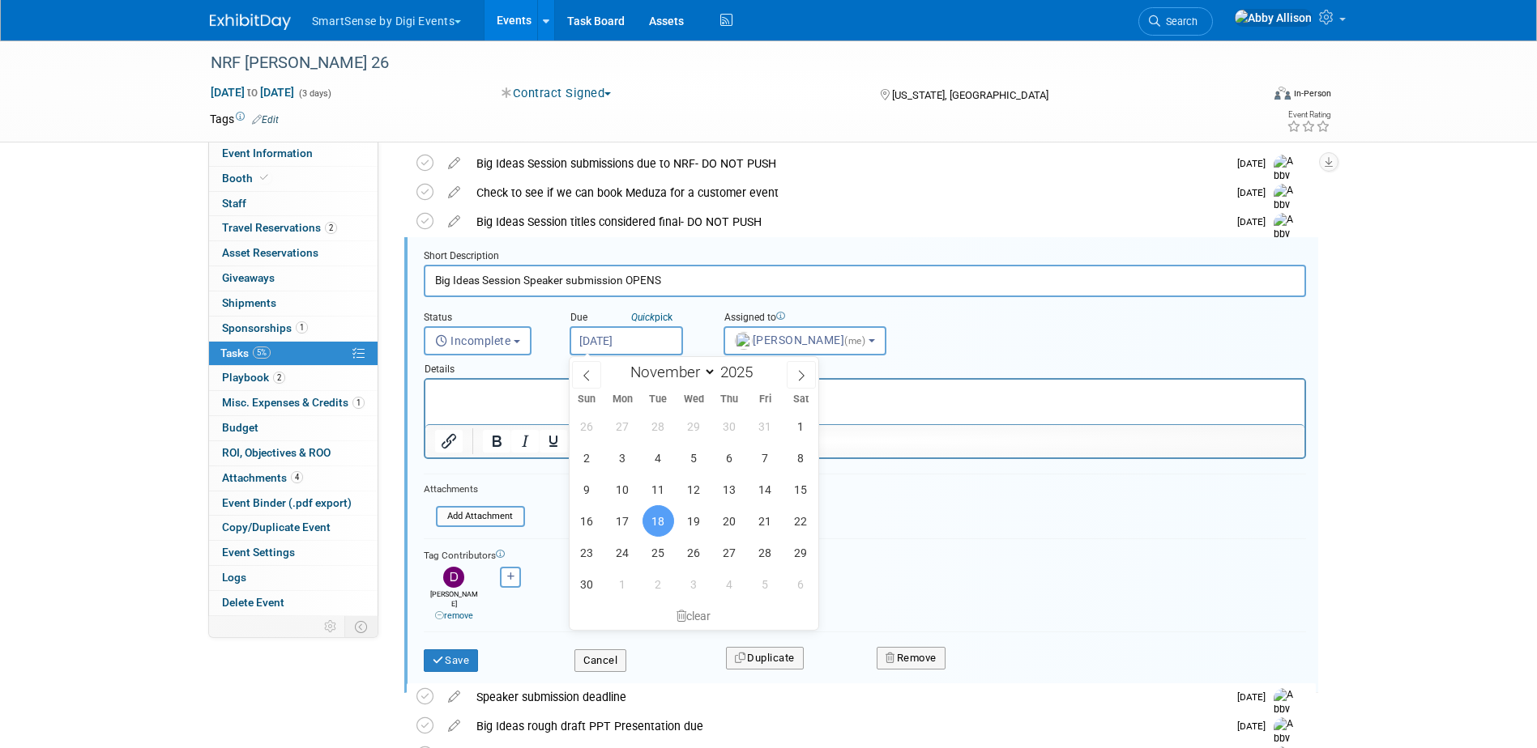
click at [640, 338] on input "[DATE]" at bounding box center [625, 340] width 113 height 29
click at [704, 369] on select "January February March April May June July August September October November De…" at bounding box center [669, 372] width 93 height 20
select select "8"
click at [623, 362] on select "January February March April May June July August September October November De…" at bounding box center [669, 372] width 93 height 20
click at [757, 490] on span "19" at bounding box center [765, 490] width 32 height 32
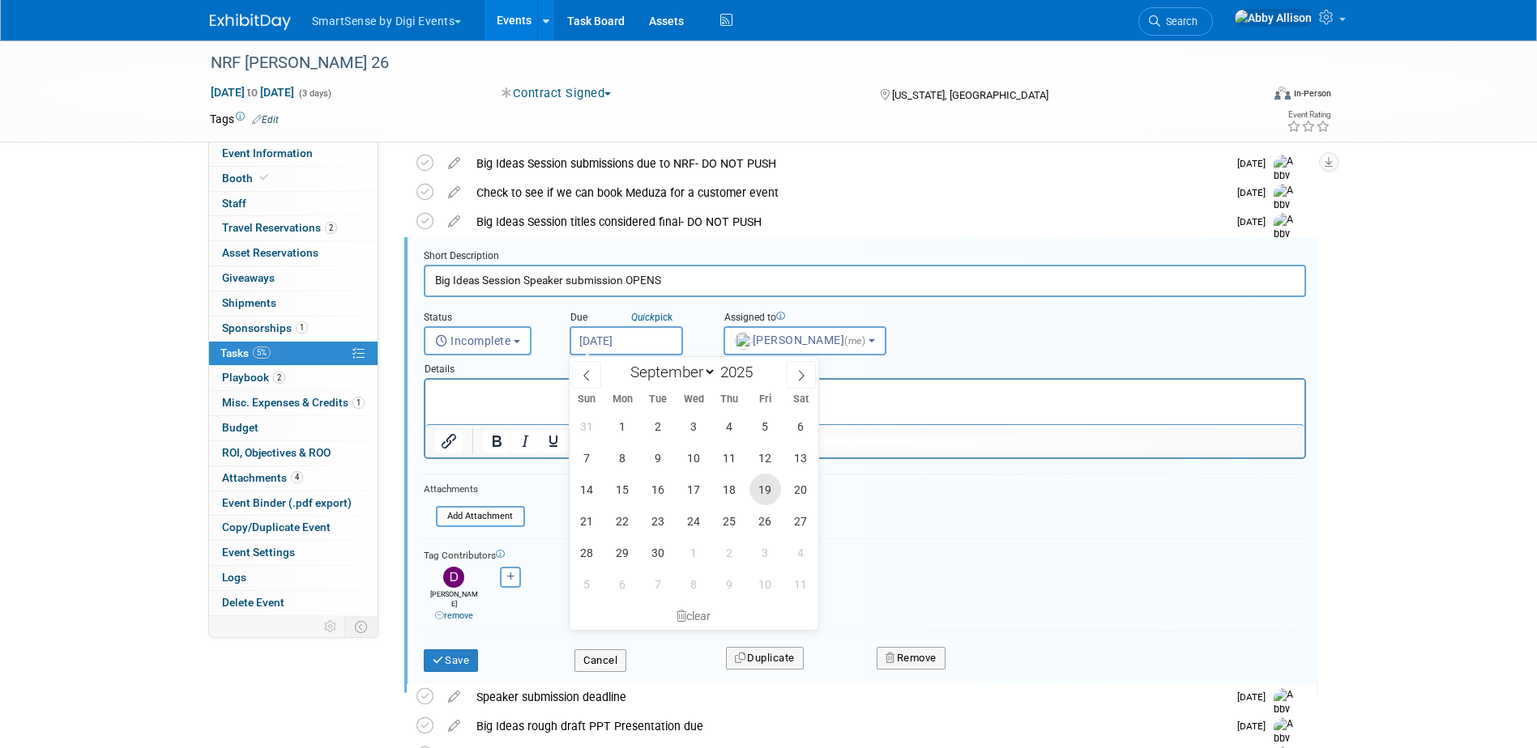
type input "[DATE]"
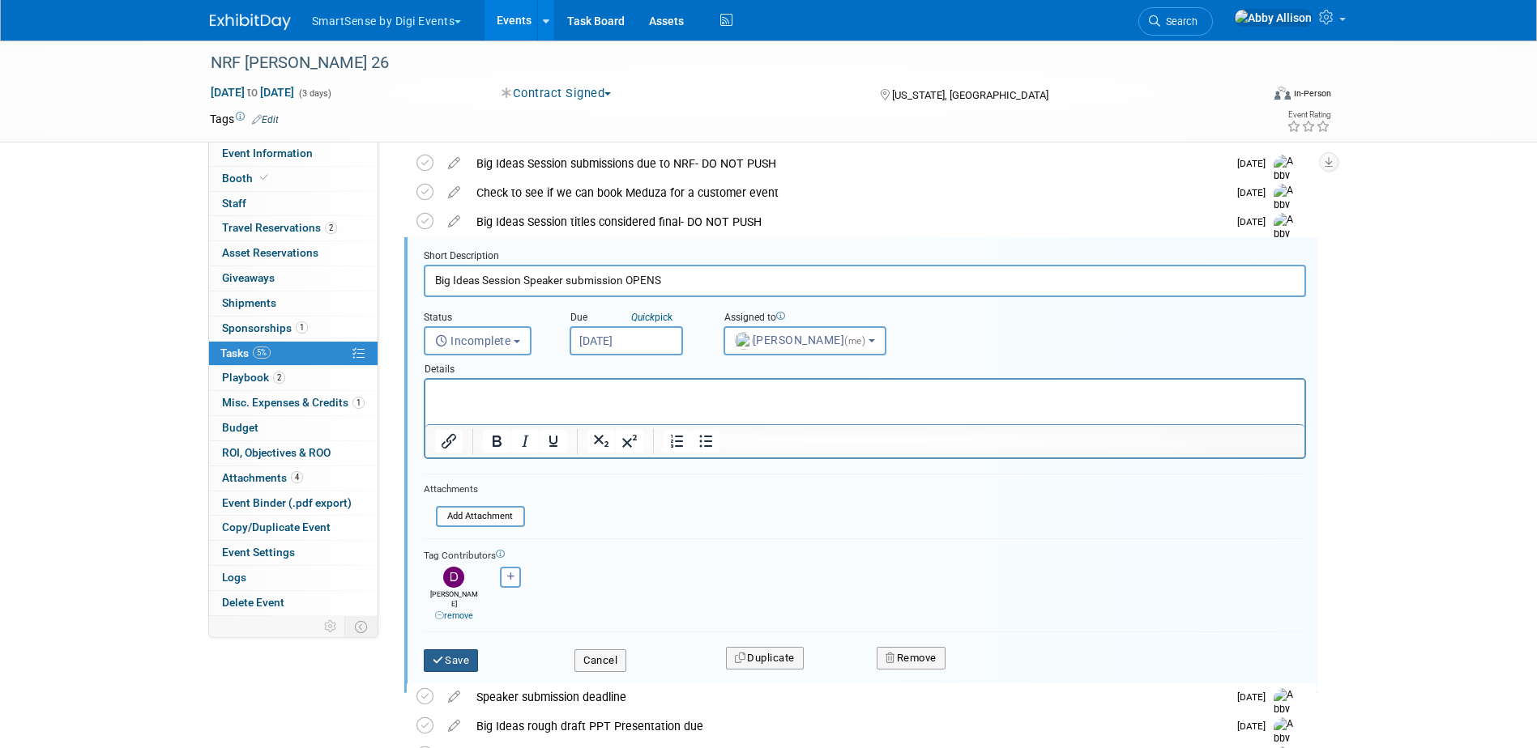
click at [442, 655] on icon "submit" at bounding box center [439, 660] width 13 height 11
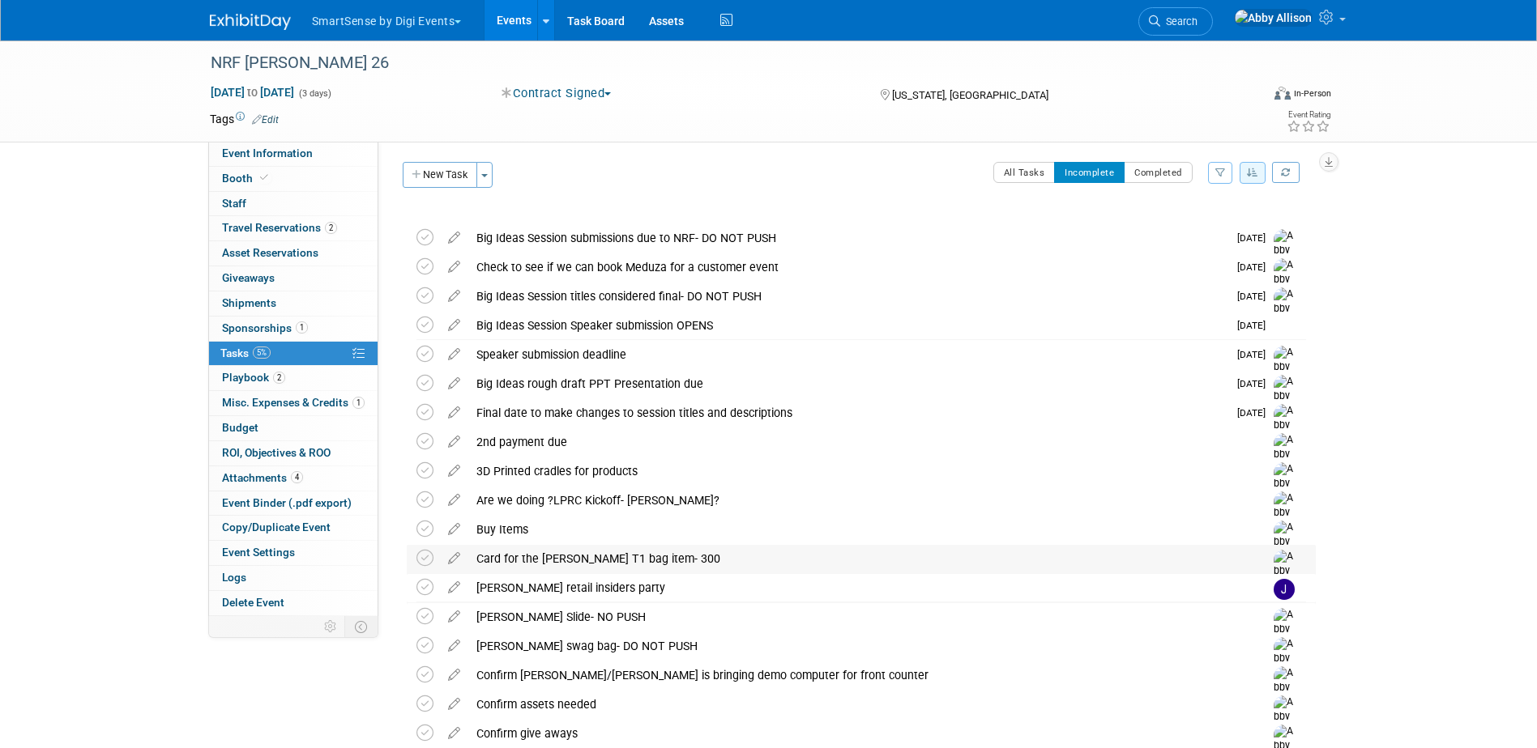
scroll to position [0, 0]
click at [1241, 177] on button "button" at bounding box center [1252, 175] width 26 height 22
click at [1196, 243] on link "By Due Date" at bounding box center [1207, 248] width 116 height 23
click at [450, 352] on icon at bounding box center [454, 353] width 28 height 20
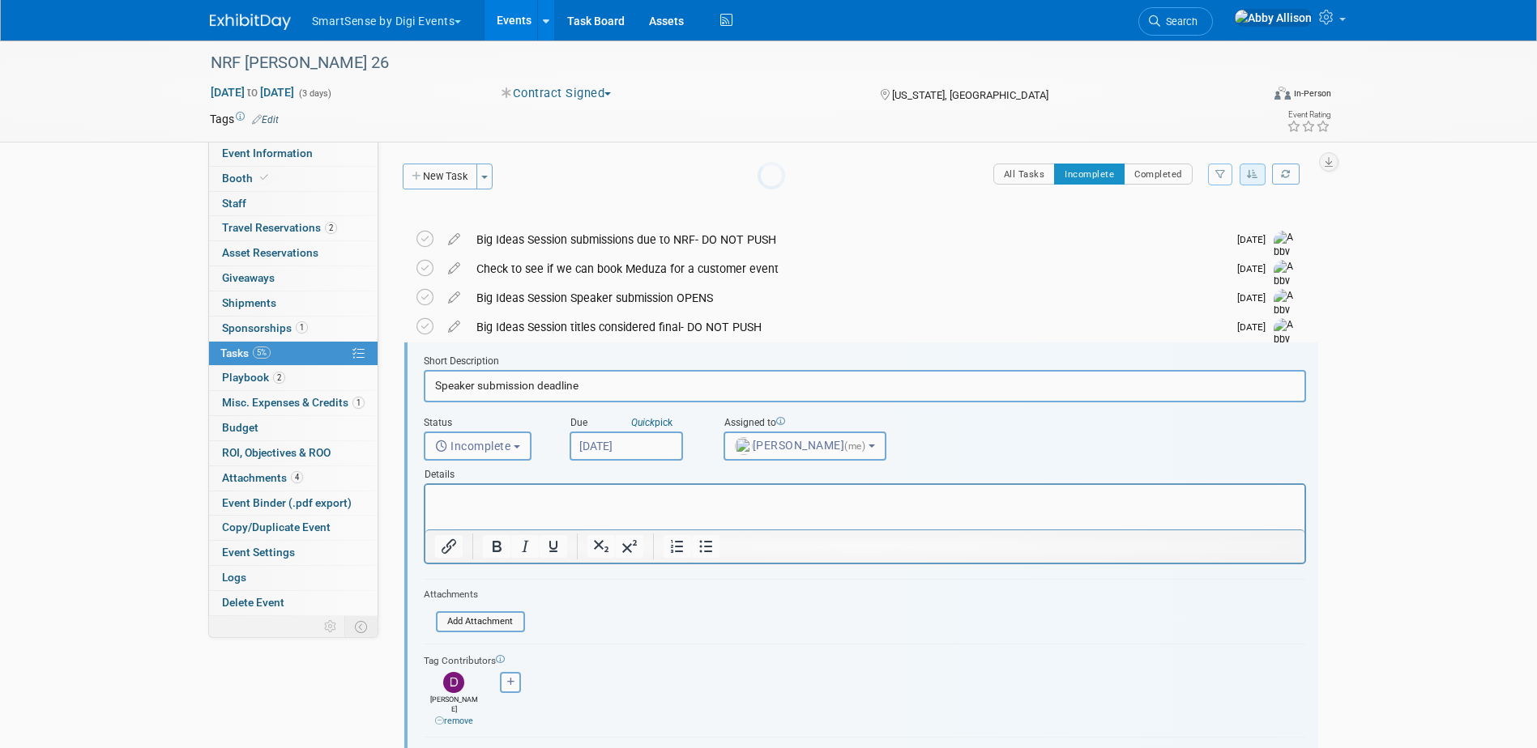
scroll to position [105, 0]
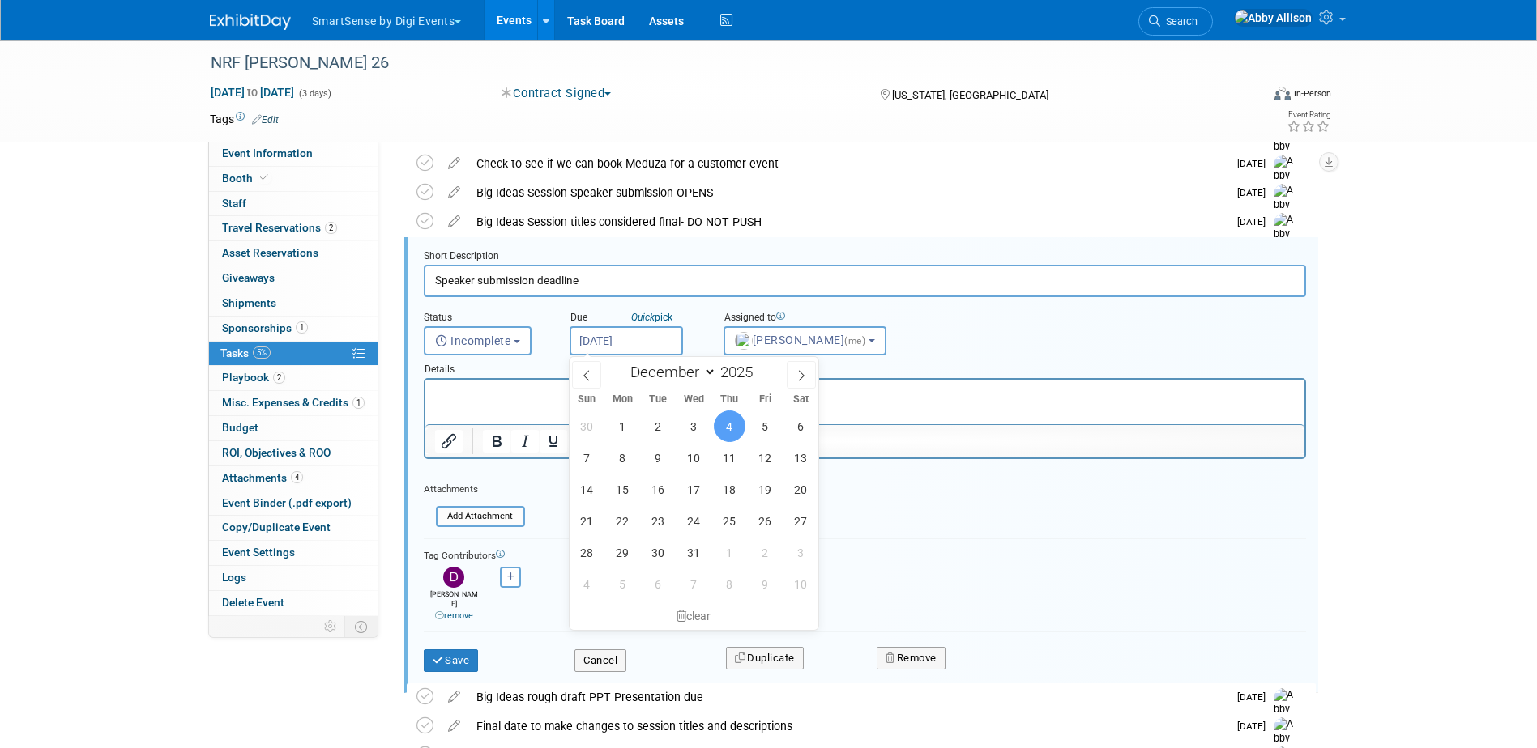
click at [637, 340] on input "[DATE]" at bounding box center [625, 340] width 113 height 29
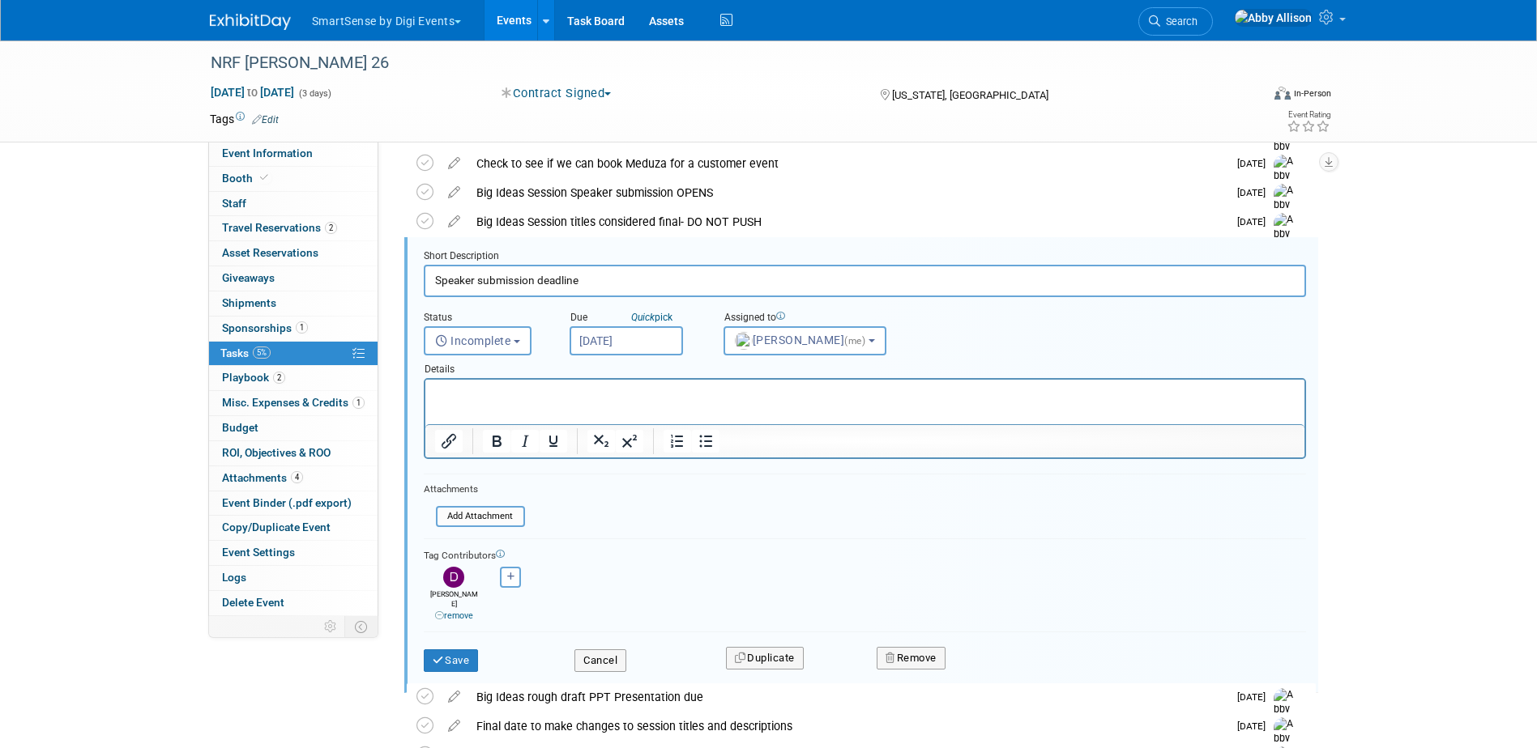
click at [602, 280] on input "Speaker submission deadline" at bounding box center [865, 281] width 882 height 32
type input "Speaker submission deadline - DAY OF- Bring to session"
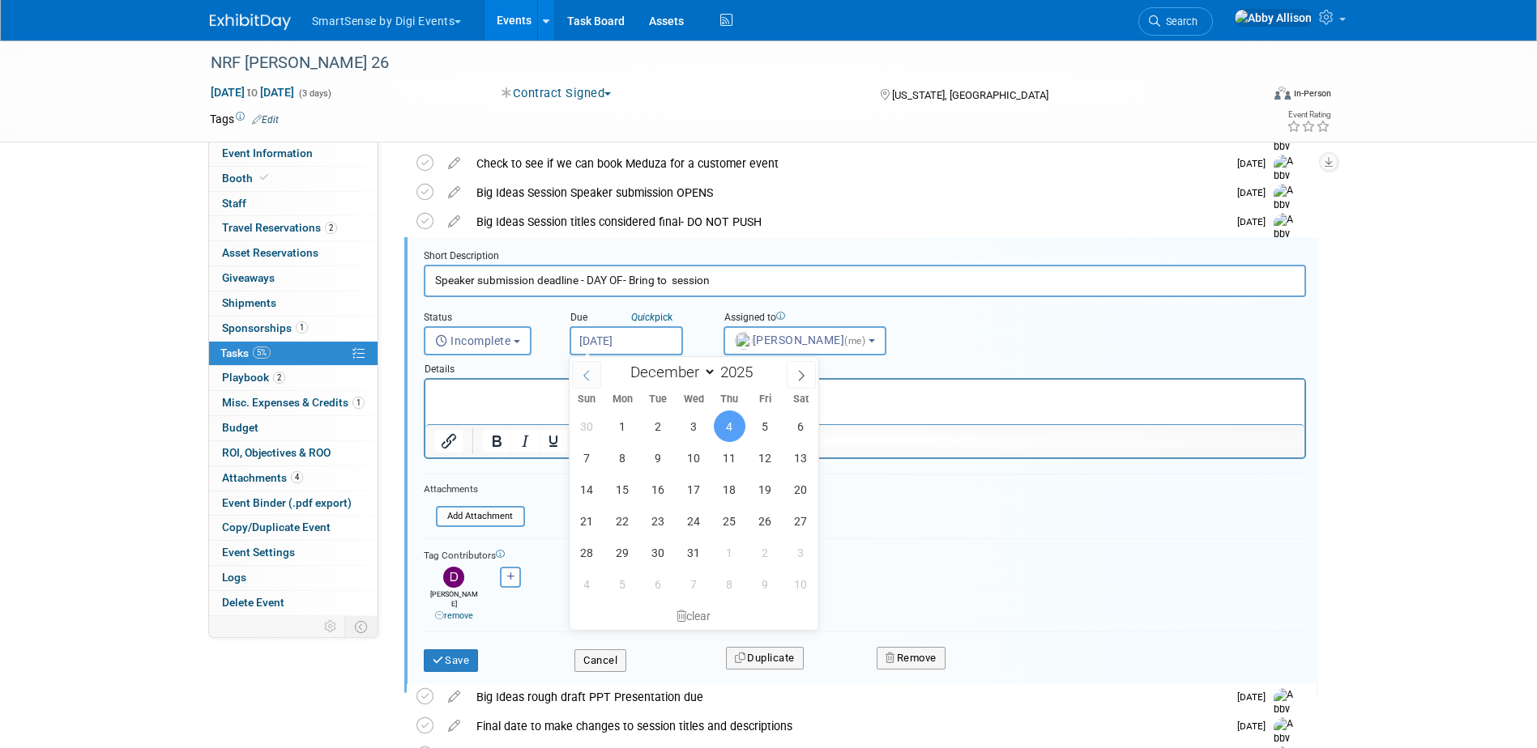
click at [597, 346] on input "[DATE]" at bounding box center [625, 340] width 113 height 29
click at [800, 374] on icon at bounding box center [800, 375] width 11 height 11
type input "2026"
select select "0"
click at [626, 490] on span "12" at bounding box center [623, 490] width 32 height 32
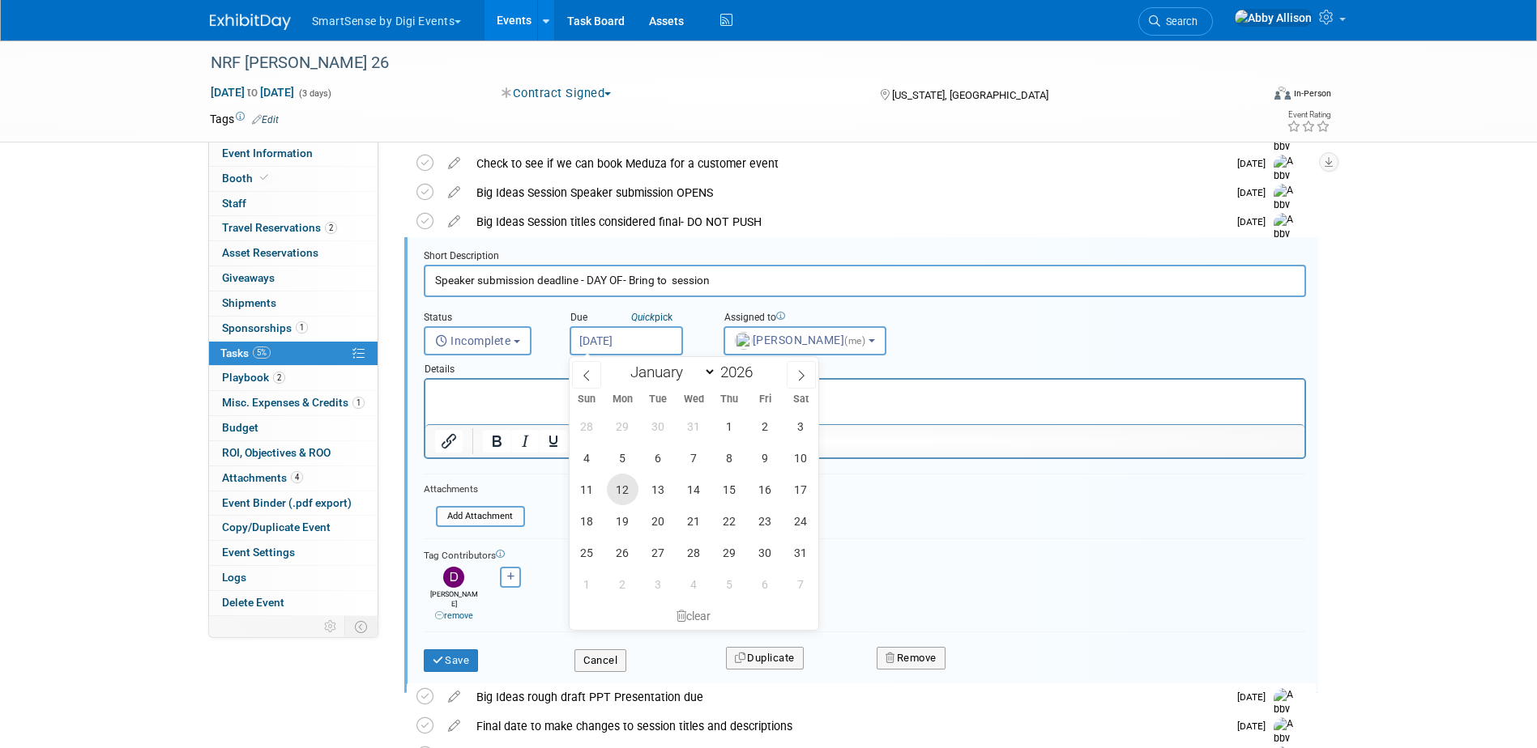
type input "[DATE]"
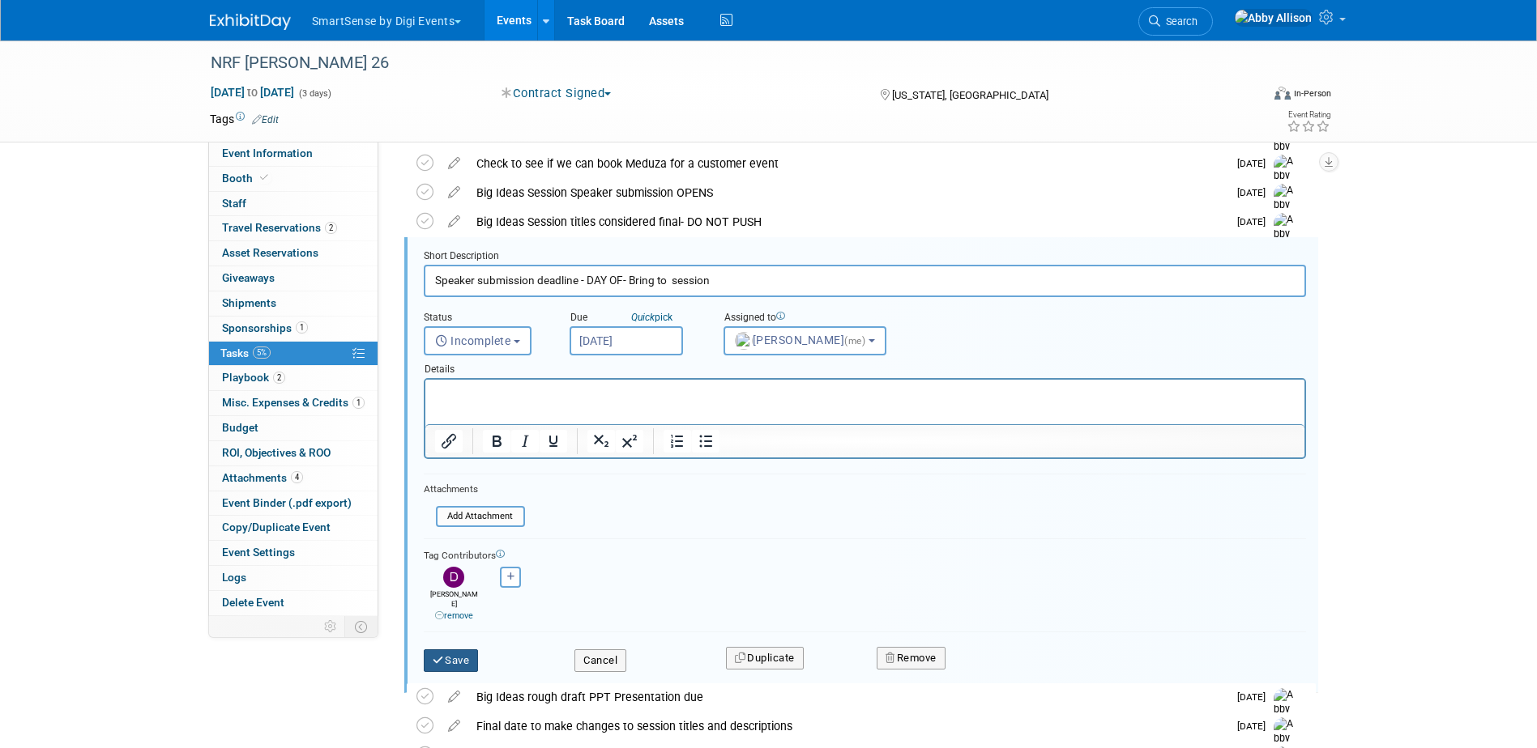
click at [438, 655] on icon "submit" at bounding box center [439, 660] width 13 height 11
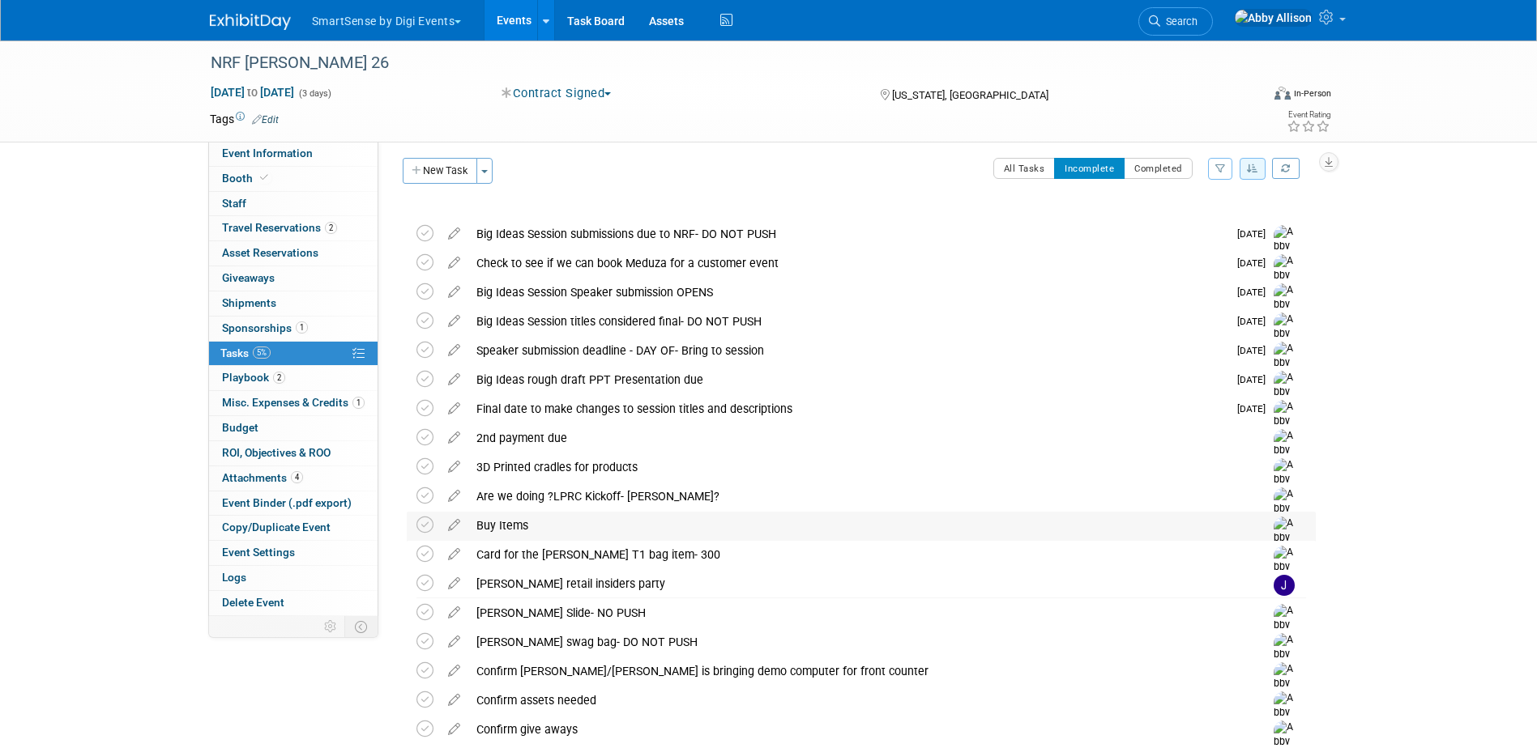
scroll to position [0, 0]
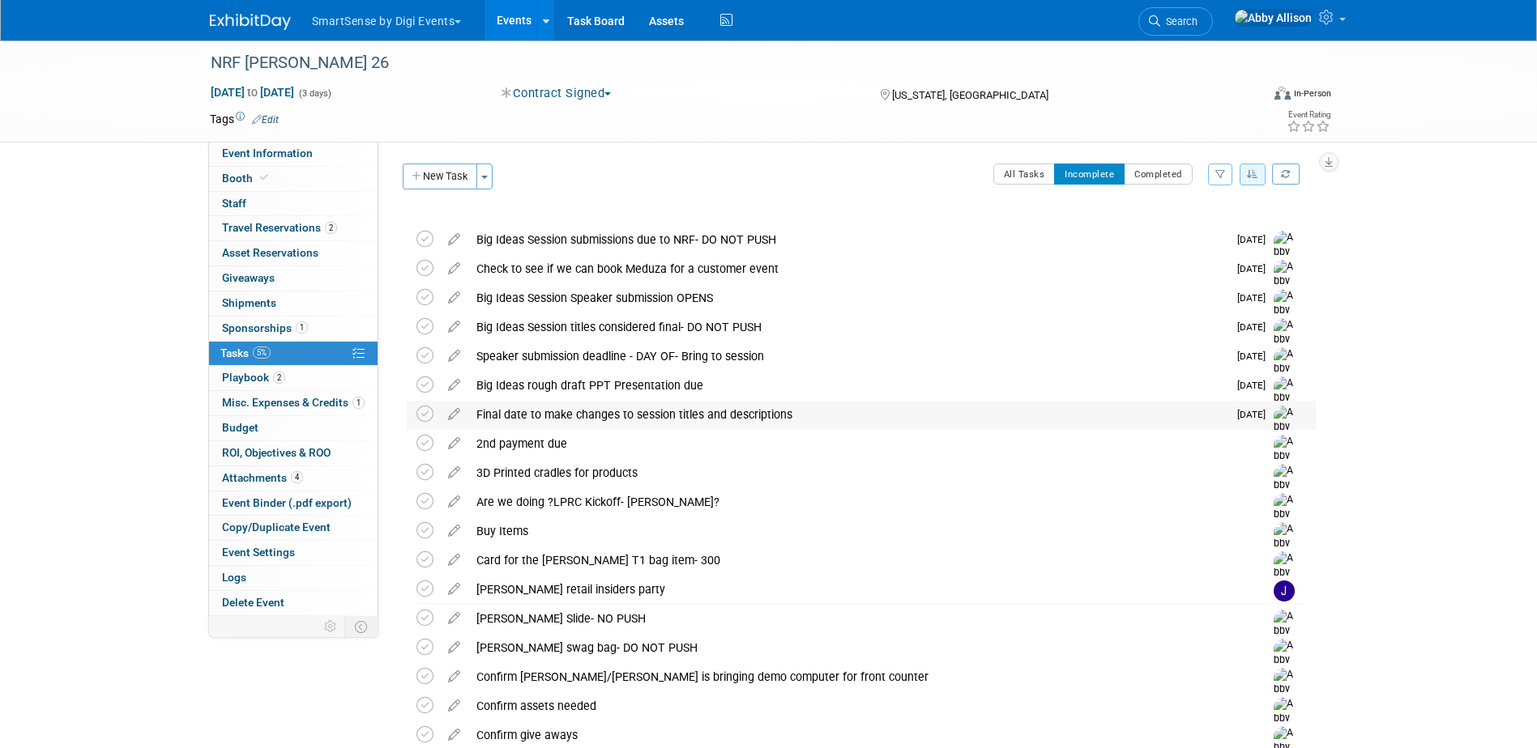
click at [521, 416] on div "Final date to make changes to session titles and descriptions" at bounding box center [847, 415] width 759 height 28
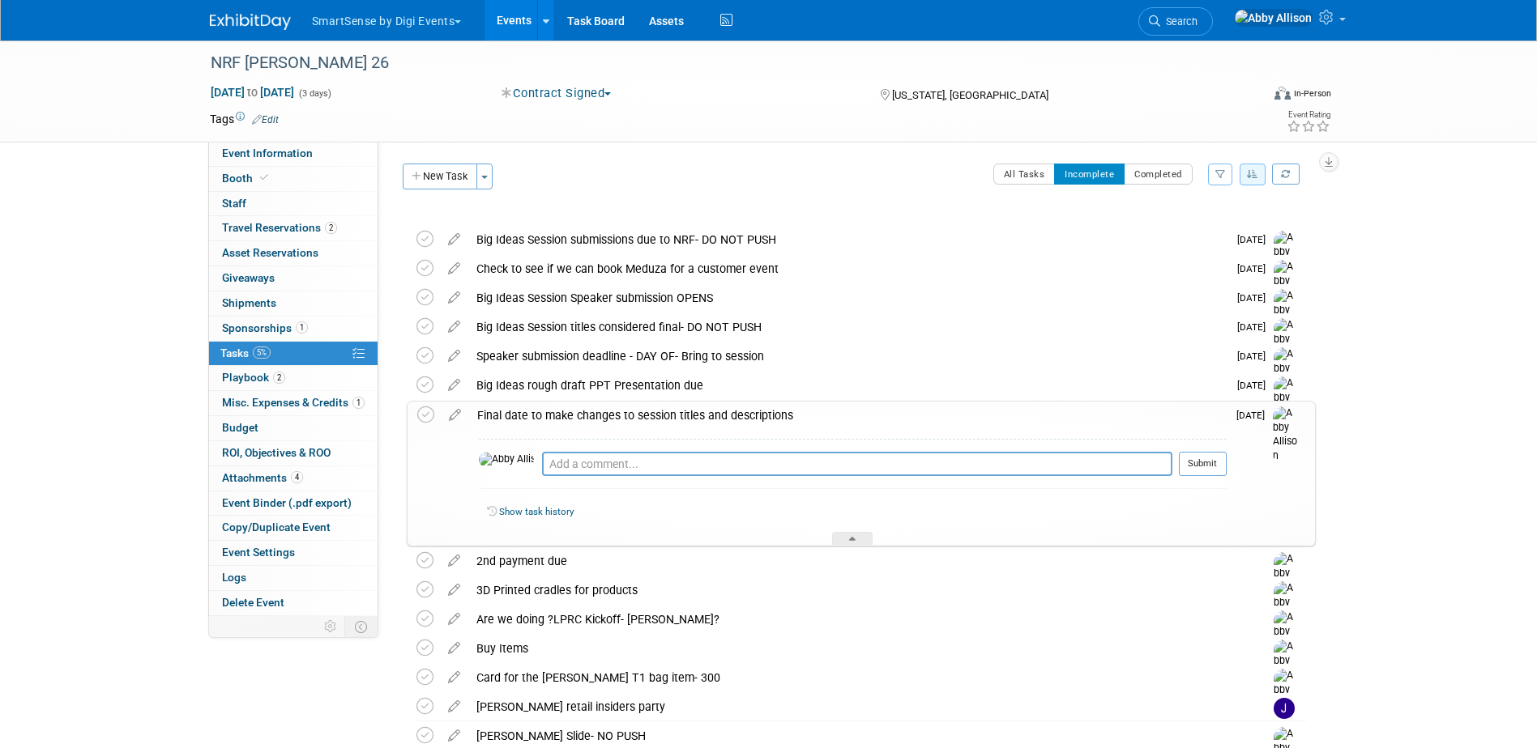
click at [521, 416] on div "Final date to make changes to session titles and descriptions" at bounding box center [847, 416] width 757 height 28
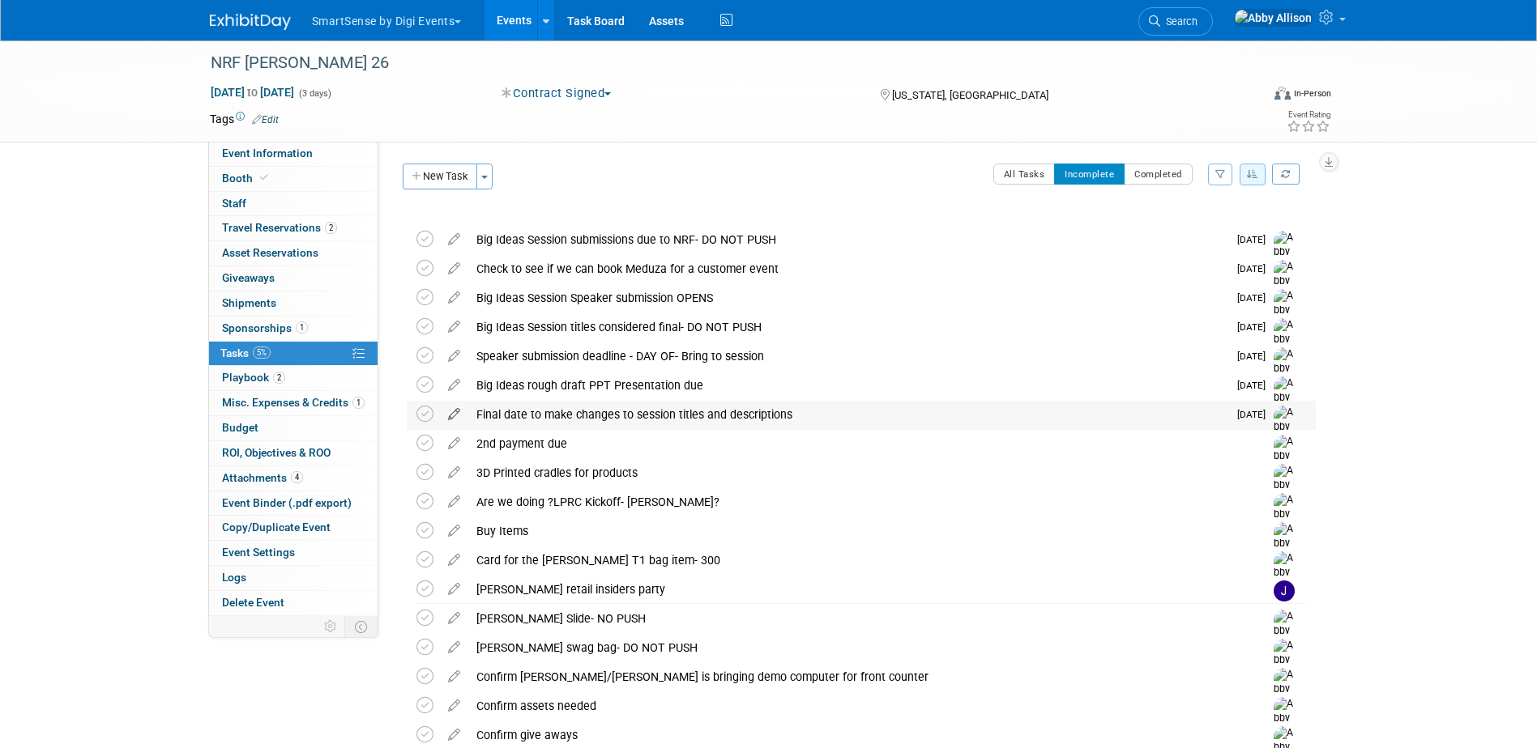
click at [457, 411] on icon at bounding box center [454, 411] width 28 height 20
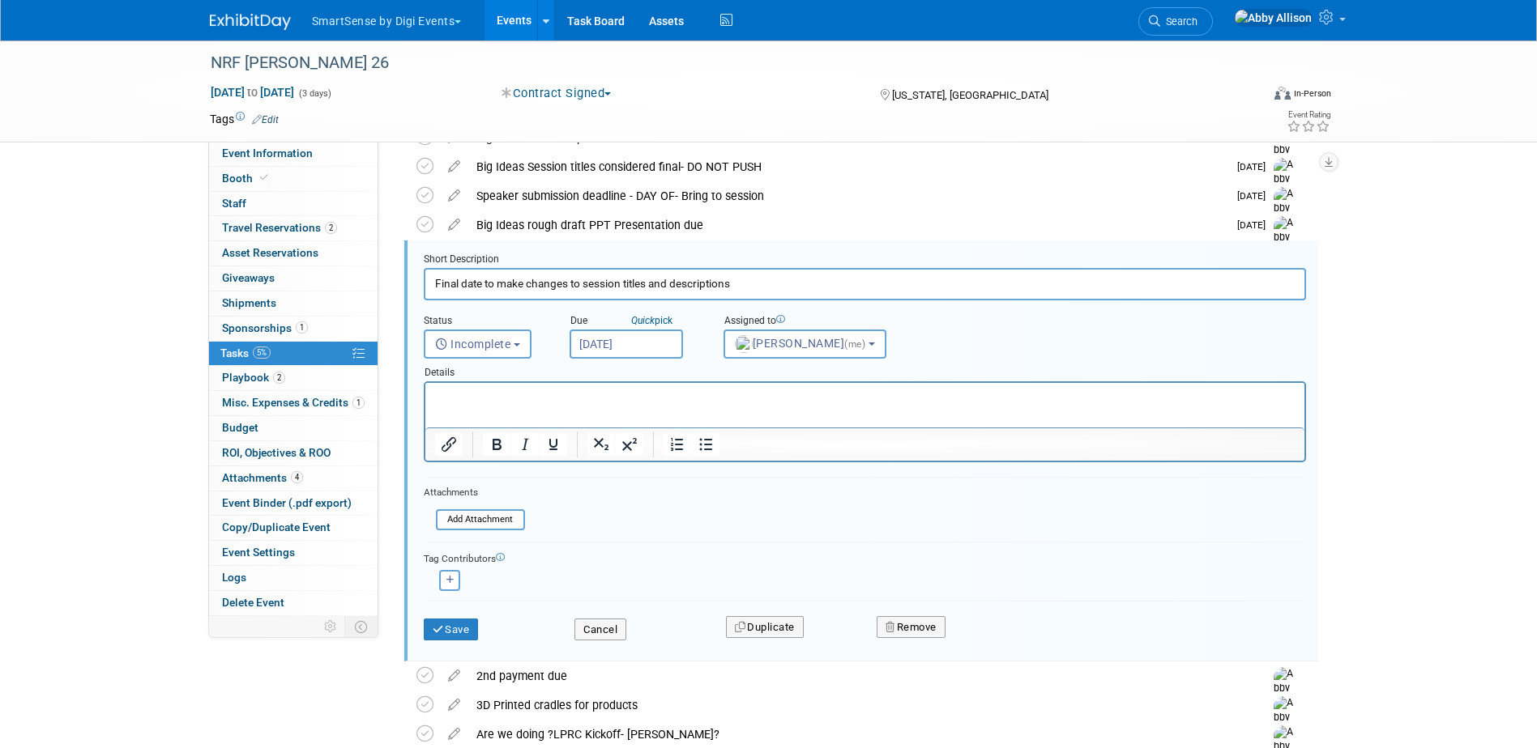
scroll to position [164, 0]
click at [890, 626] on icon "button" at bounding box center [890, 624] width 11 height 11
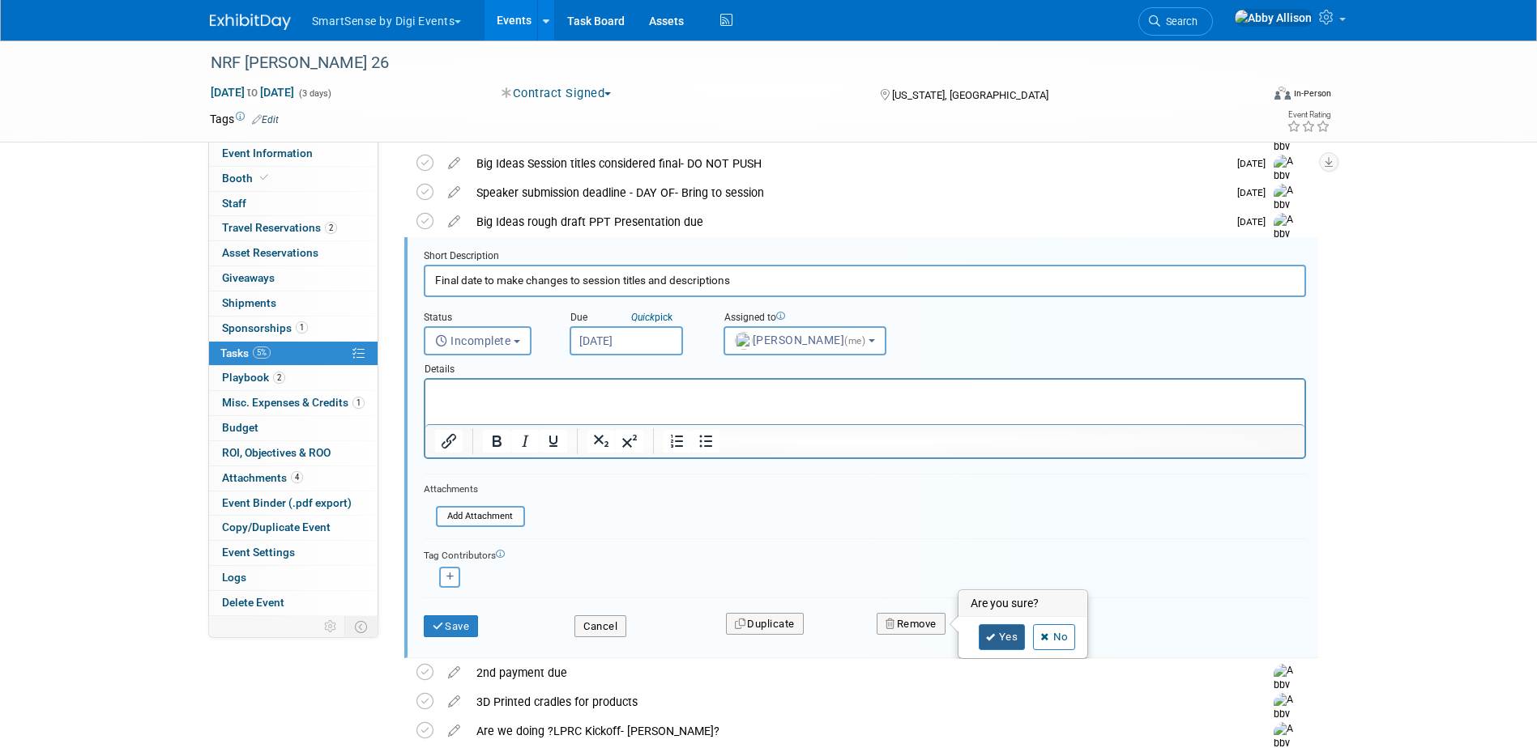
click at [1006, 636] on link "Yes" at bounding box center [1002, 638] width 47 height 26
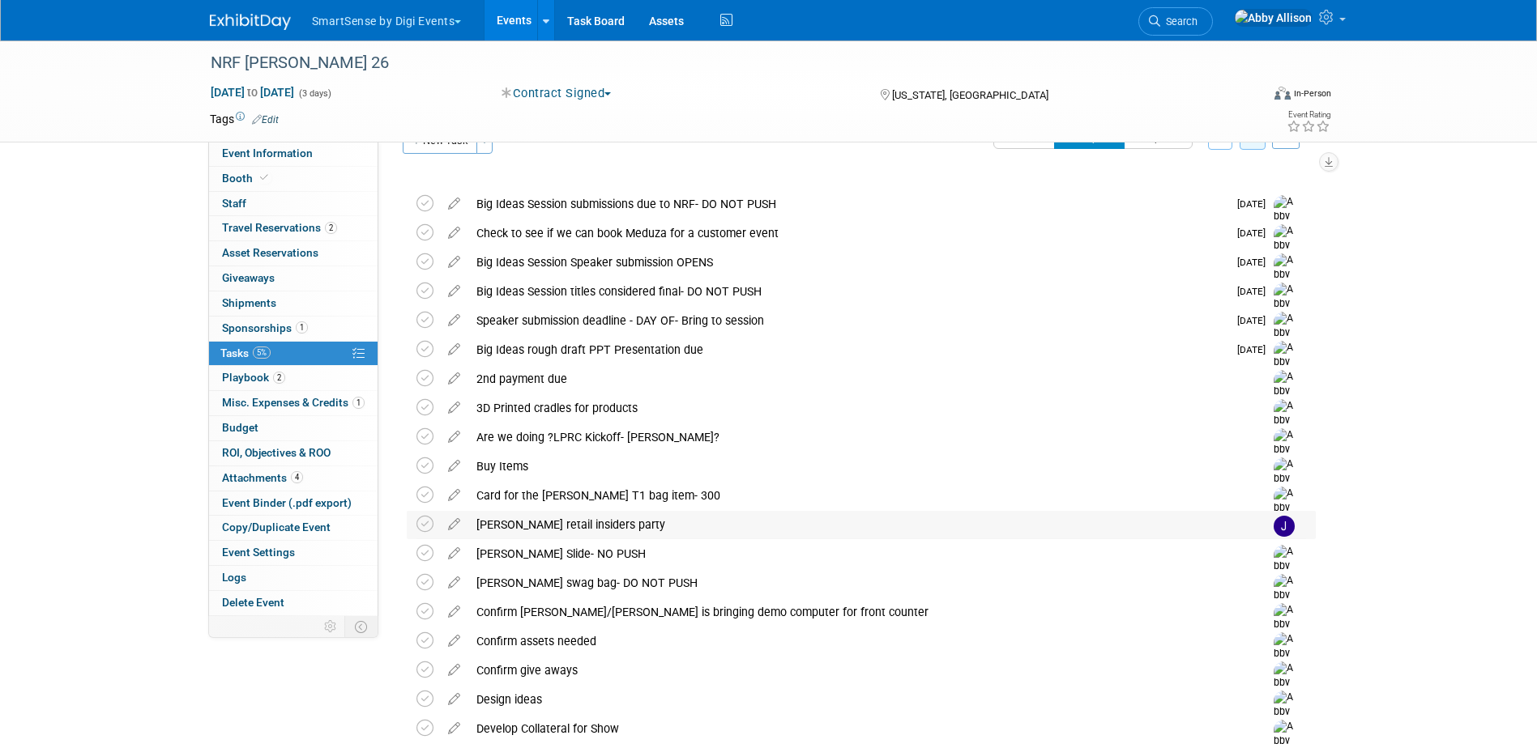
scroll to position [0, 0]
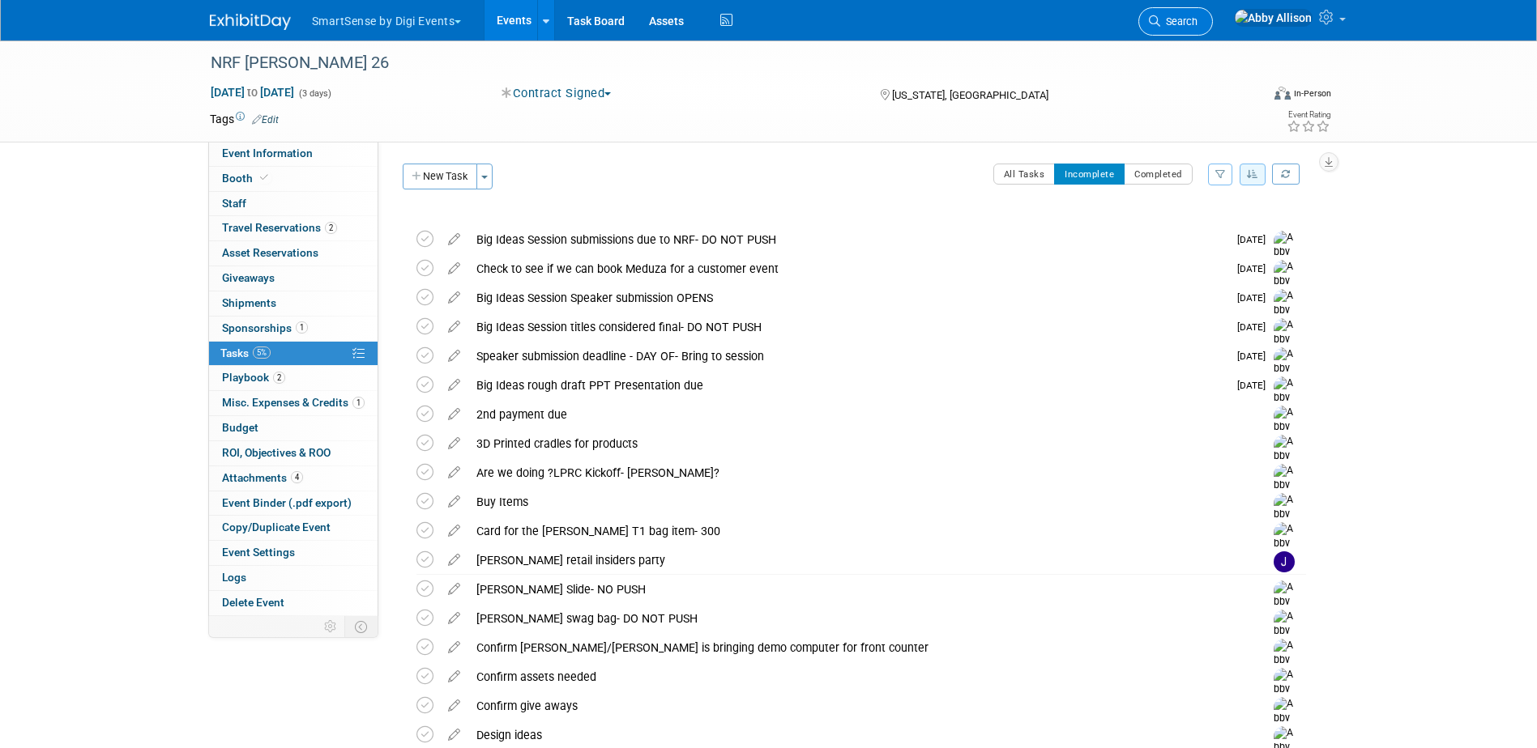
click at [1197, 19] on span "Search" at bounding box center [1178, 21] width 37 height 12
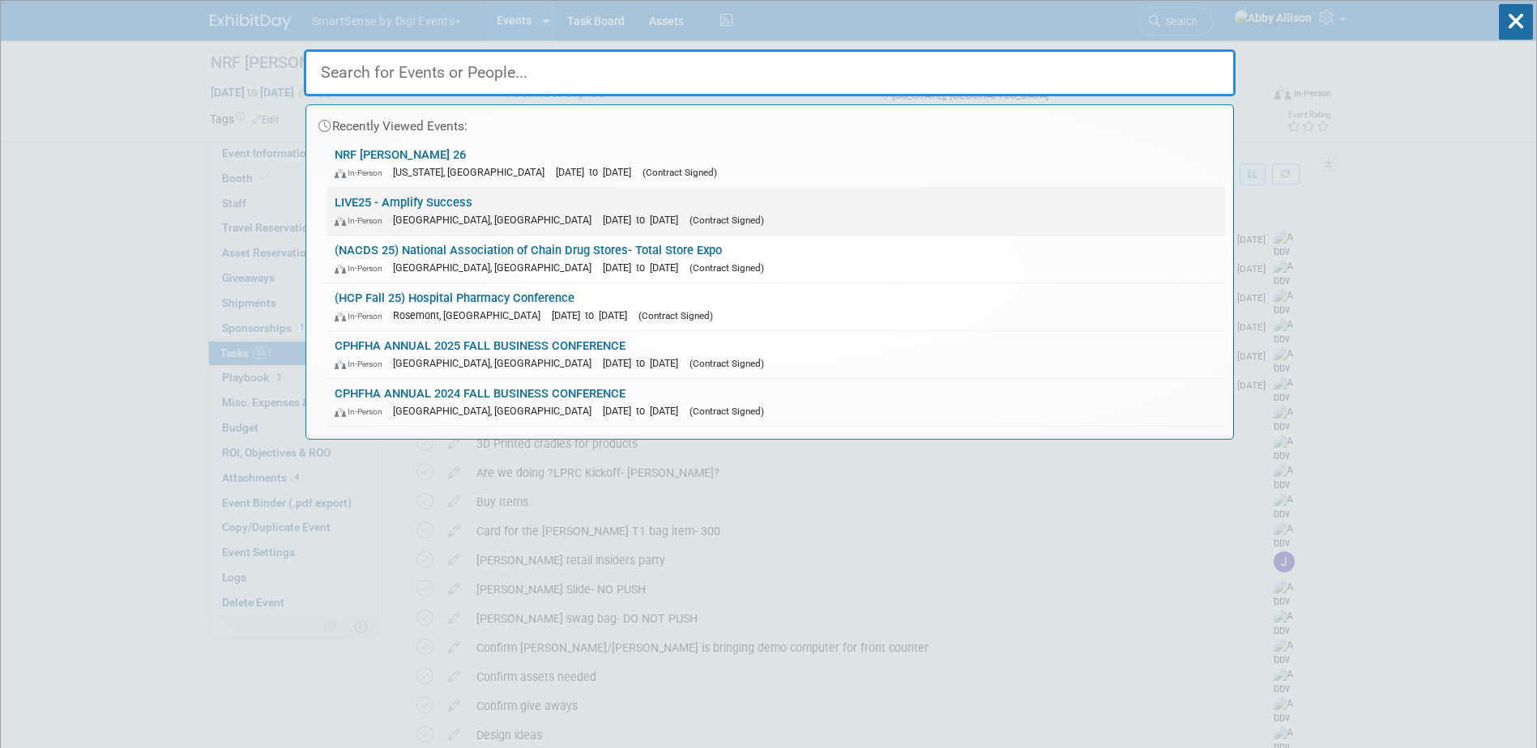
click at [420, 209] on link "LIVE25 - Amplify Success In-Person [GEOGRAPHIC_DATA], [GEOGRAPHIC_DATA] [DATE] …" at bounding box center [775, 211] width 898 height 47
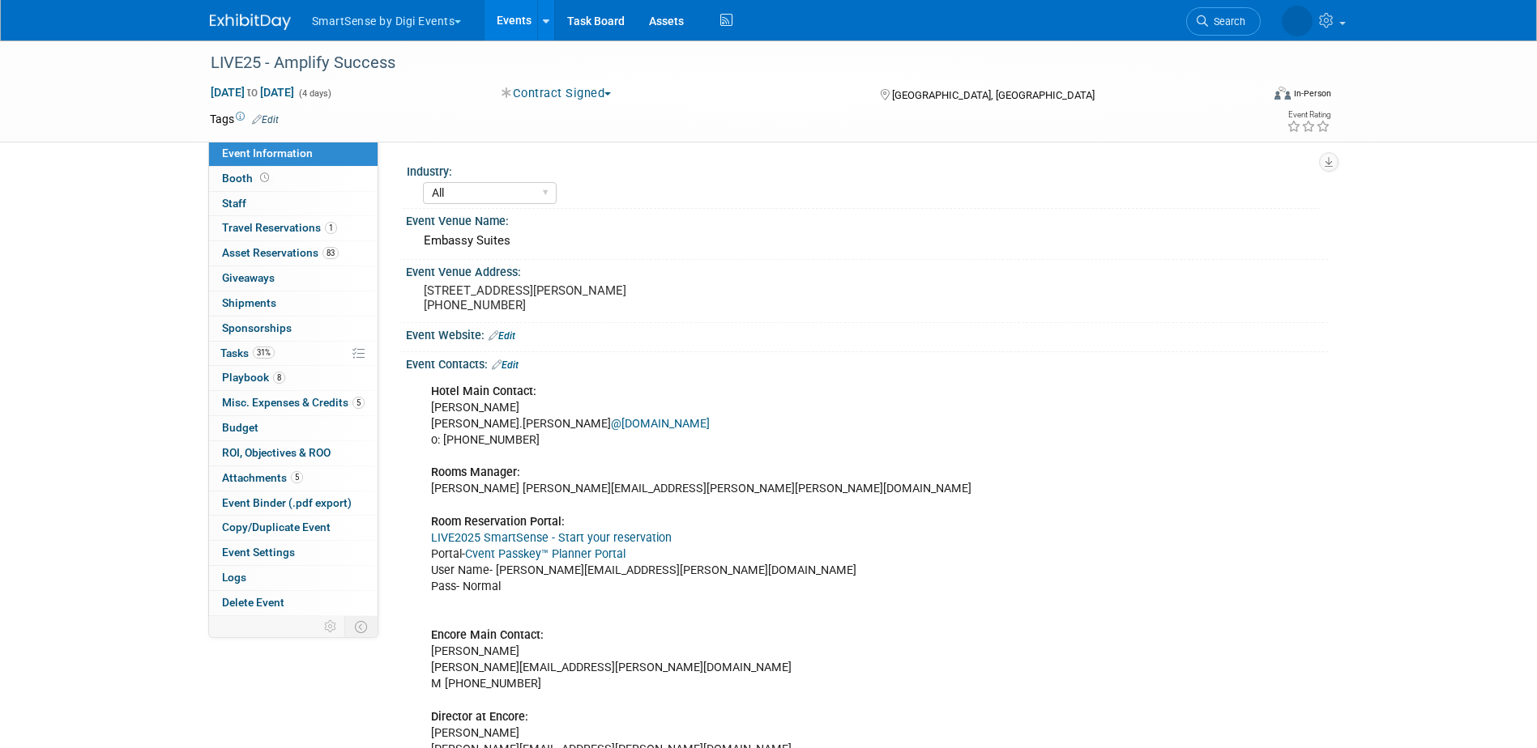
select select "All"
click at [232, 379] on span "Playbook 8" at bounding box center [253, 377] width 63 height 13
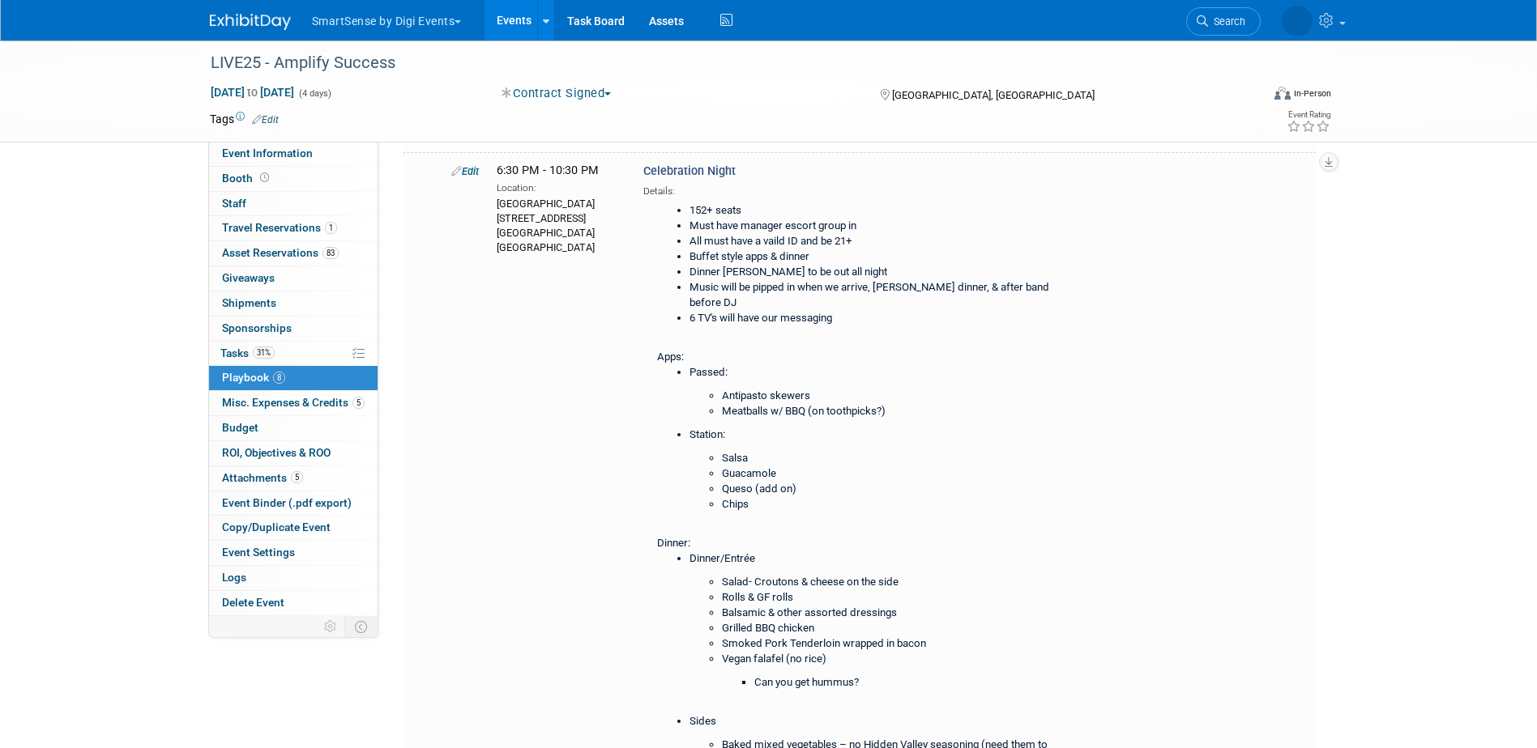
scroll to position [1215, 0]
click at [467, 176] on link "Edit" at bounding box center [465, 170] width 28 height 12
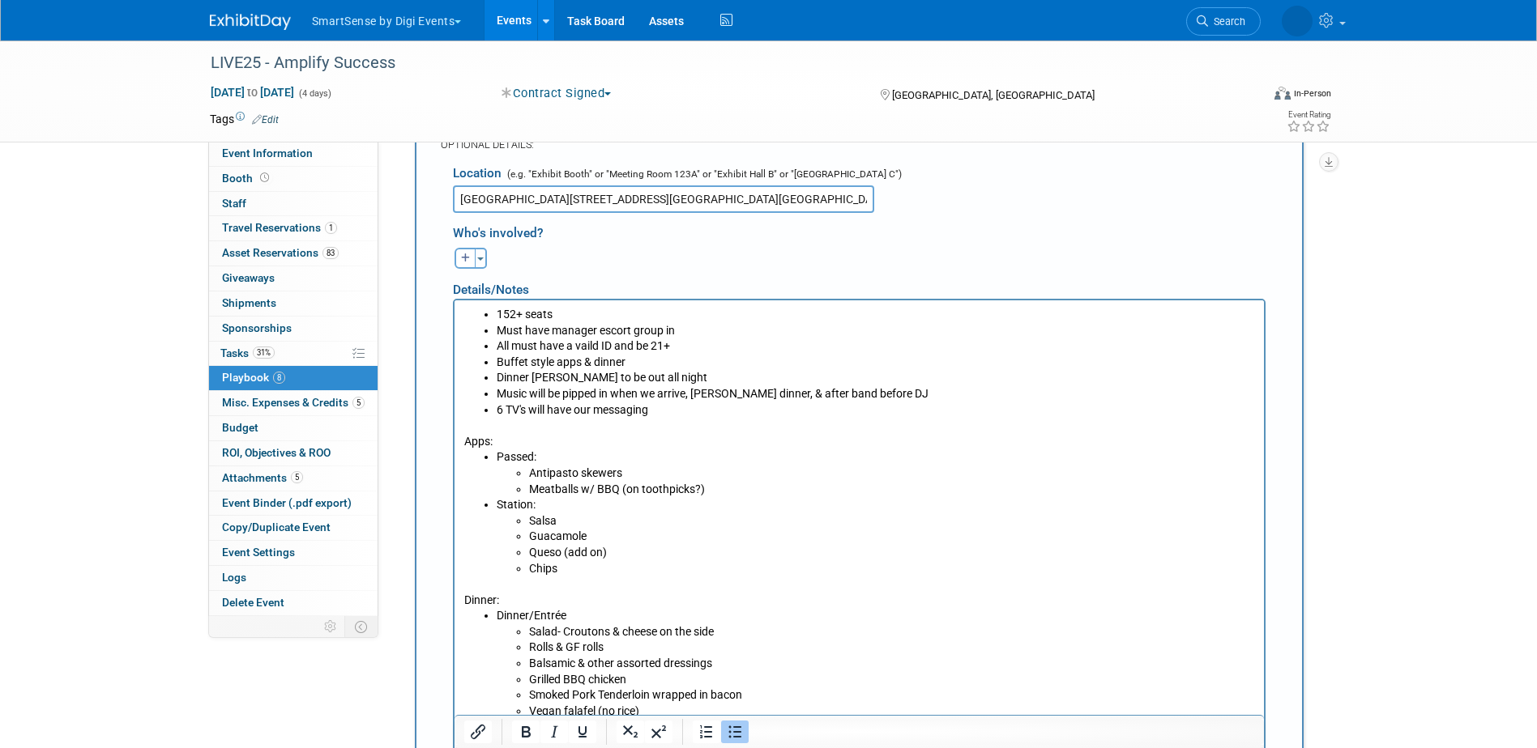
scroll to position [1520, 0]
click at [488, 301] on html "152+ seats Must have manager escort group in All must have a vaild ID and be 21…" at bounding box center [858, 593] width 809 height 594
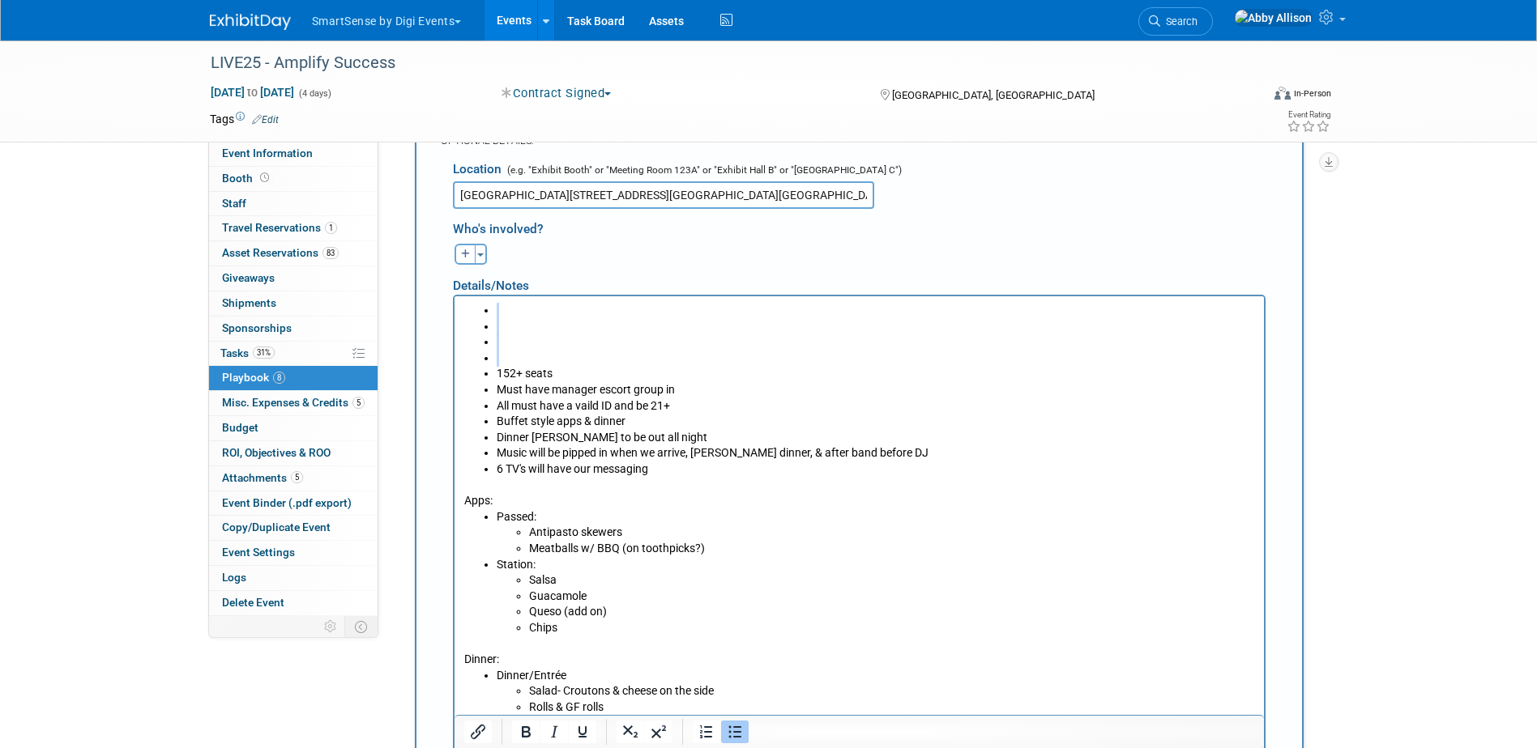
drag, startPoint x: 491, startPoint y: 355, endPoint x: 475, endPoint y: 308, distance: 49.7
click at [475, 308] on ul "152+ seats Must have manager escort group in All must have a vaild ID and be 21…" at bounding box center [858, 390] width 791 height 175
click at [734, 734] on icon "Bullet list" at bounding box center [734, 732] width 19 height 19
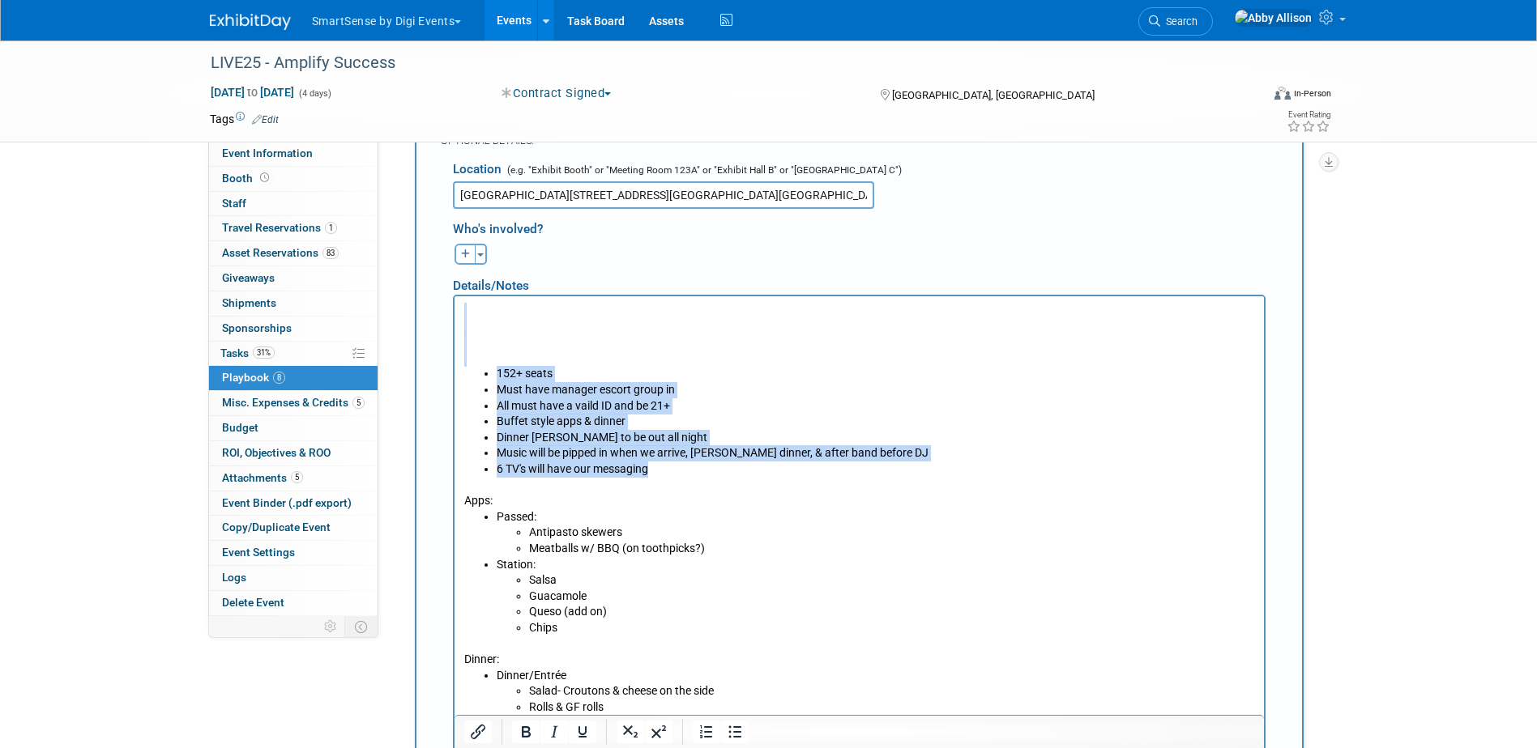
click at [480, 311] on p "Rich Text Area. Press ALT-0 for help." at bounding box center [858, 311] width 791 height 16
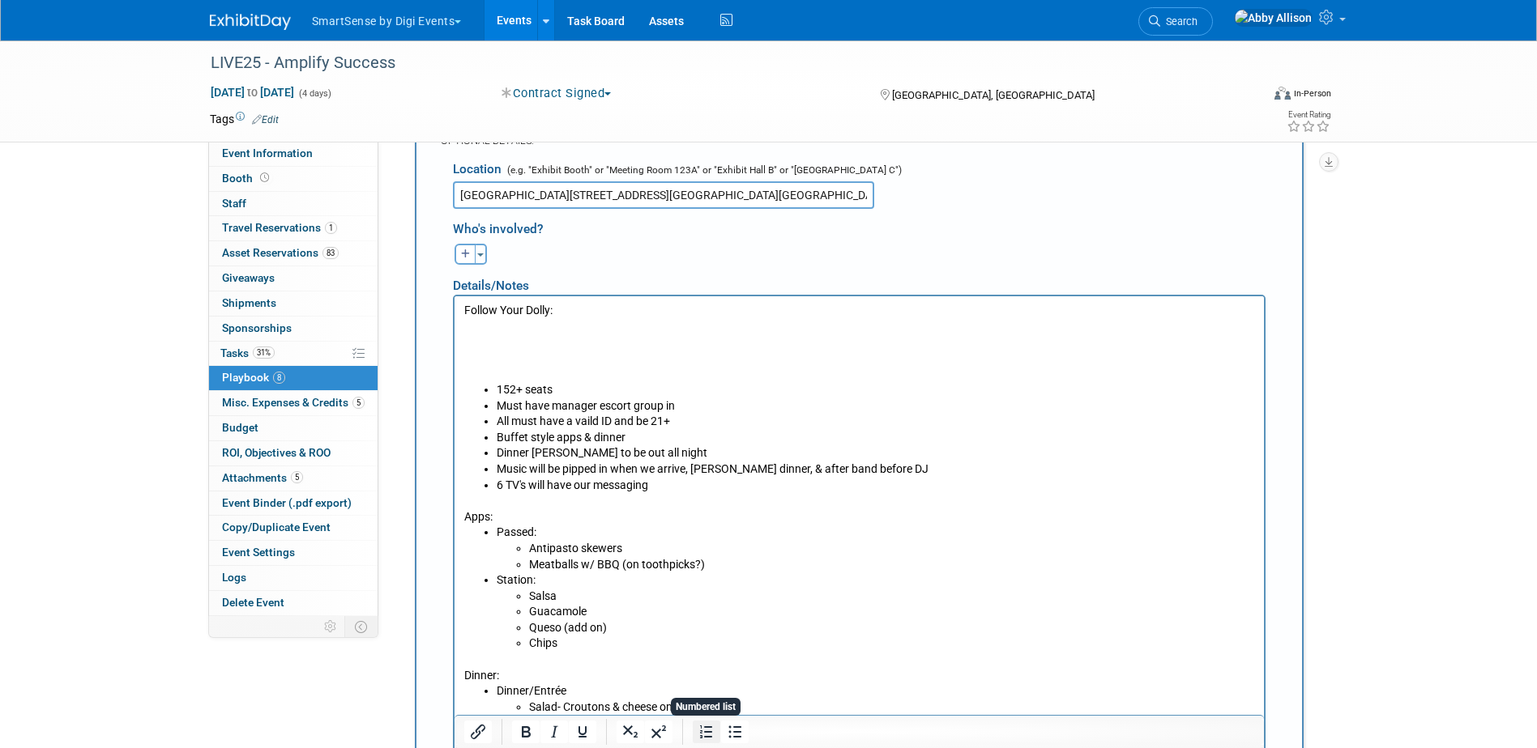
click at [713, 739] on icon "Numbered list" at bounding box center [706, 732] width 19 height 19
click at [518, 326] on li "Rich Text Area. Press ALT-0 for help." at bounding box center [875, 327] width 758 height 16
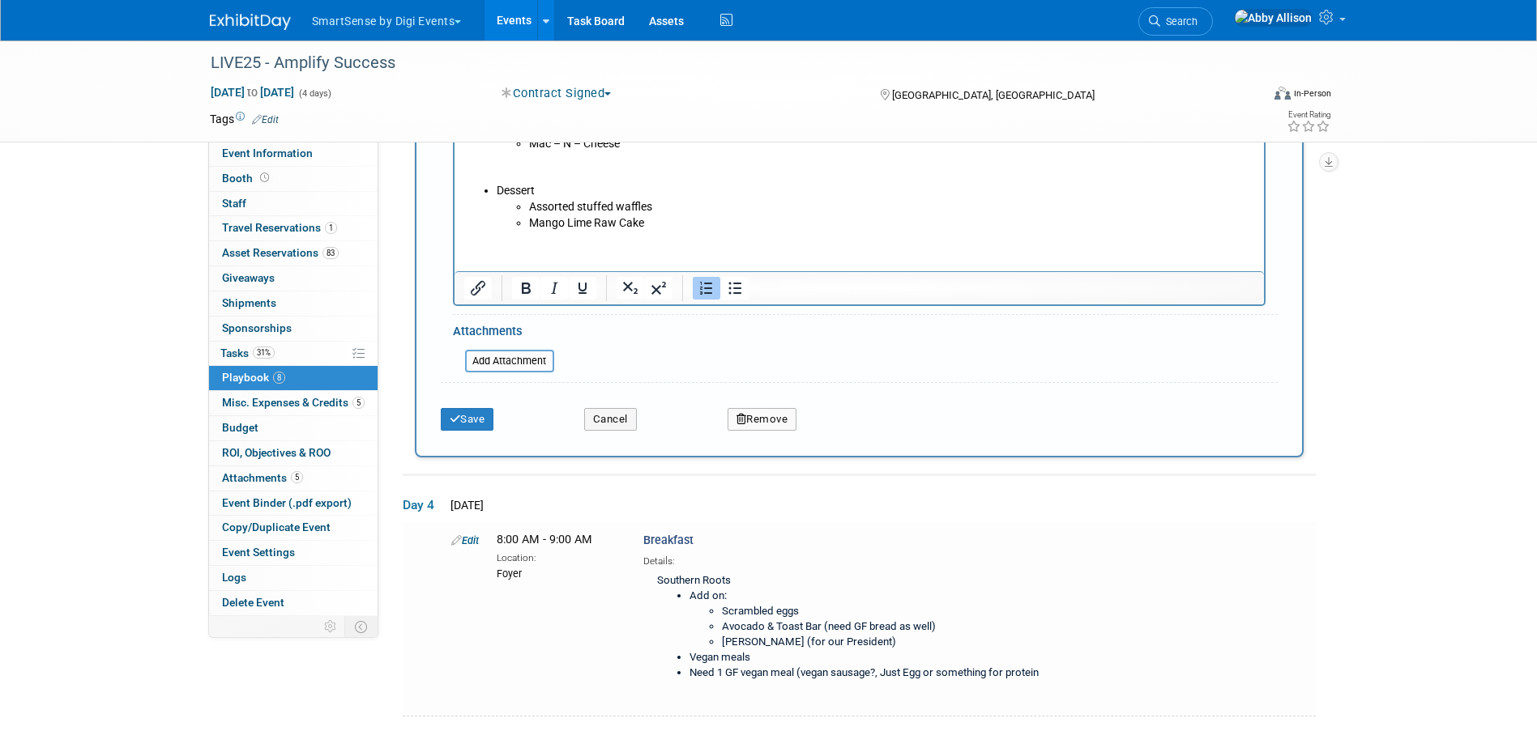
scroll to position [2450, 0]
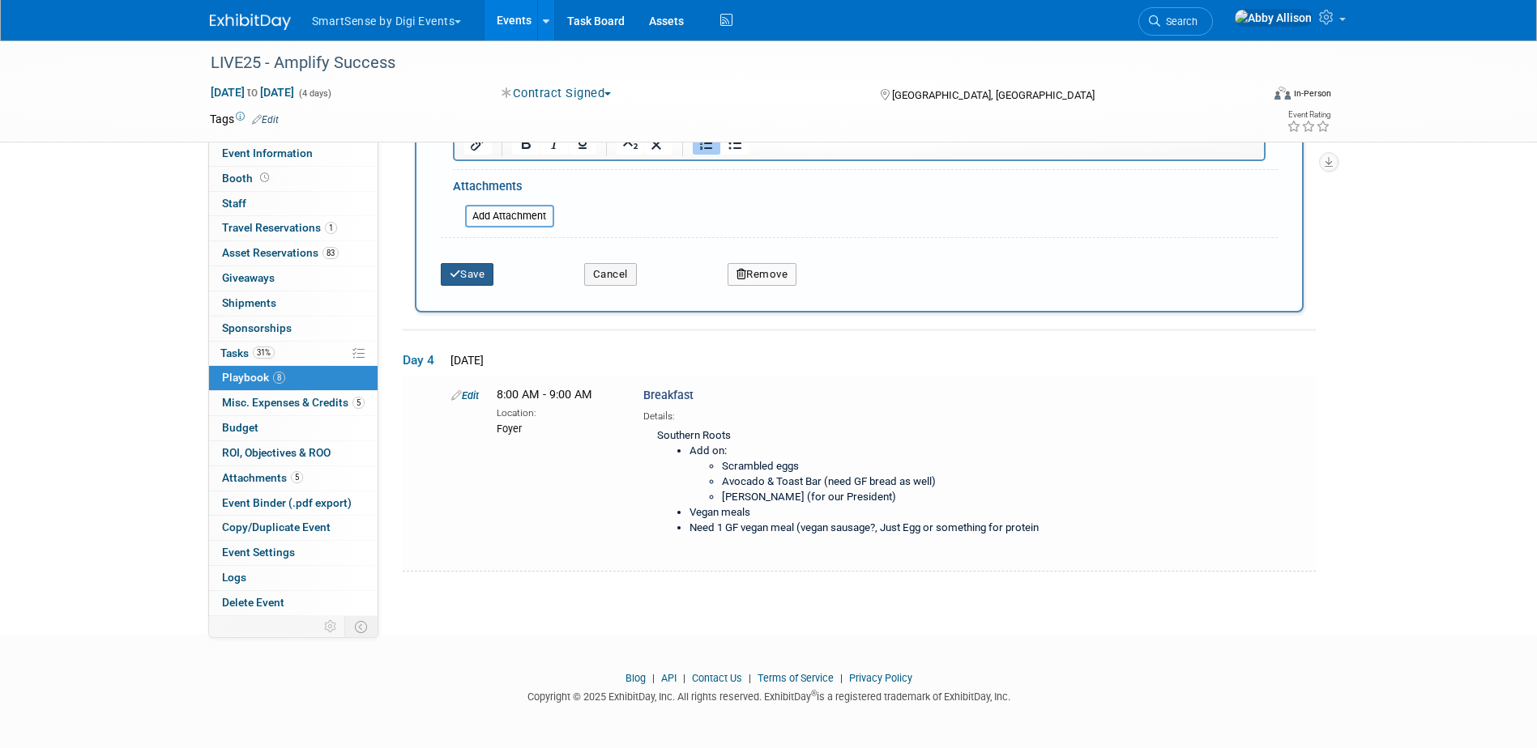
click at [459, 275] on icon "submit" at bounding box center [455, 274] width 11 height 11
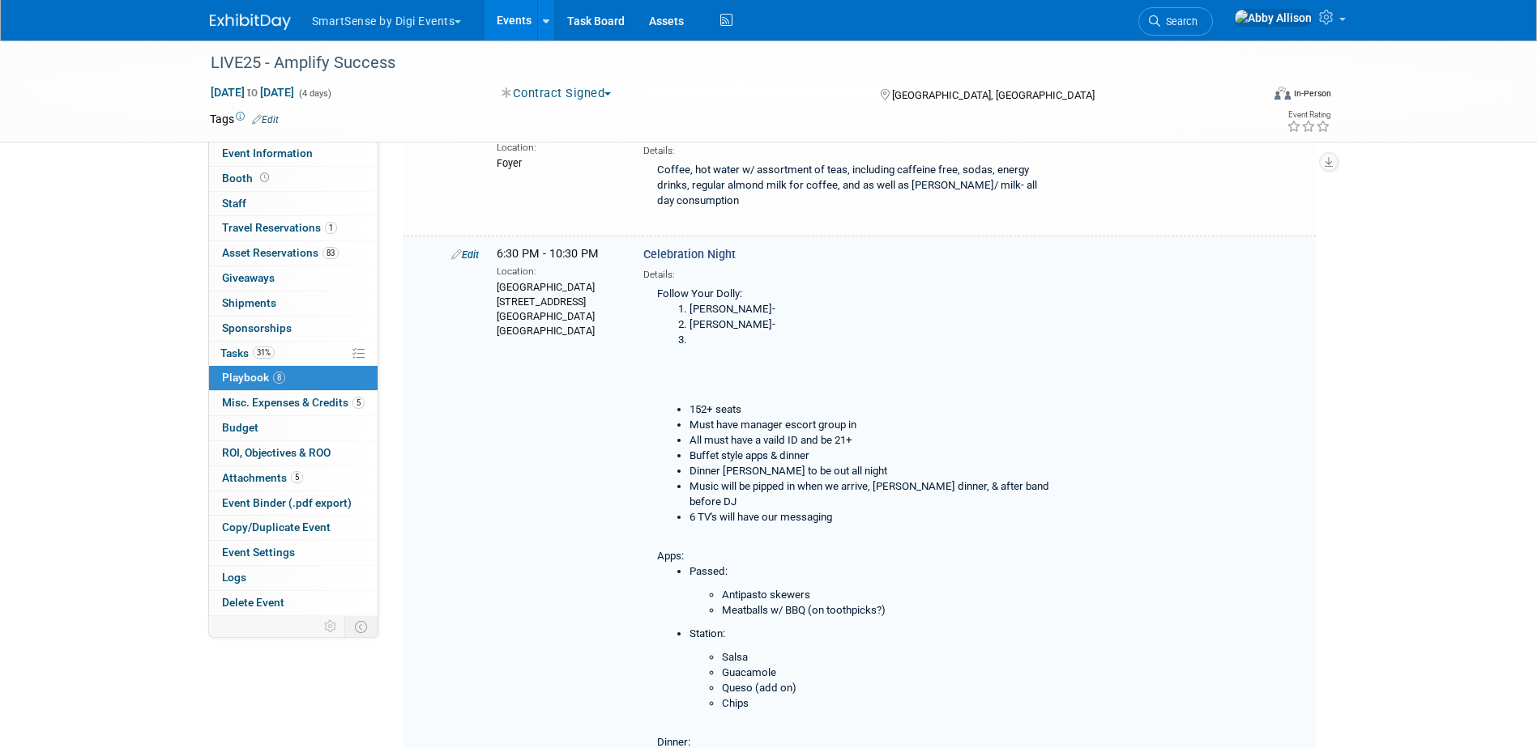
scroll to position [1177, 0]
